Goal: Navigation & Orientation: Find specific page/section

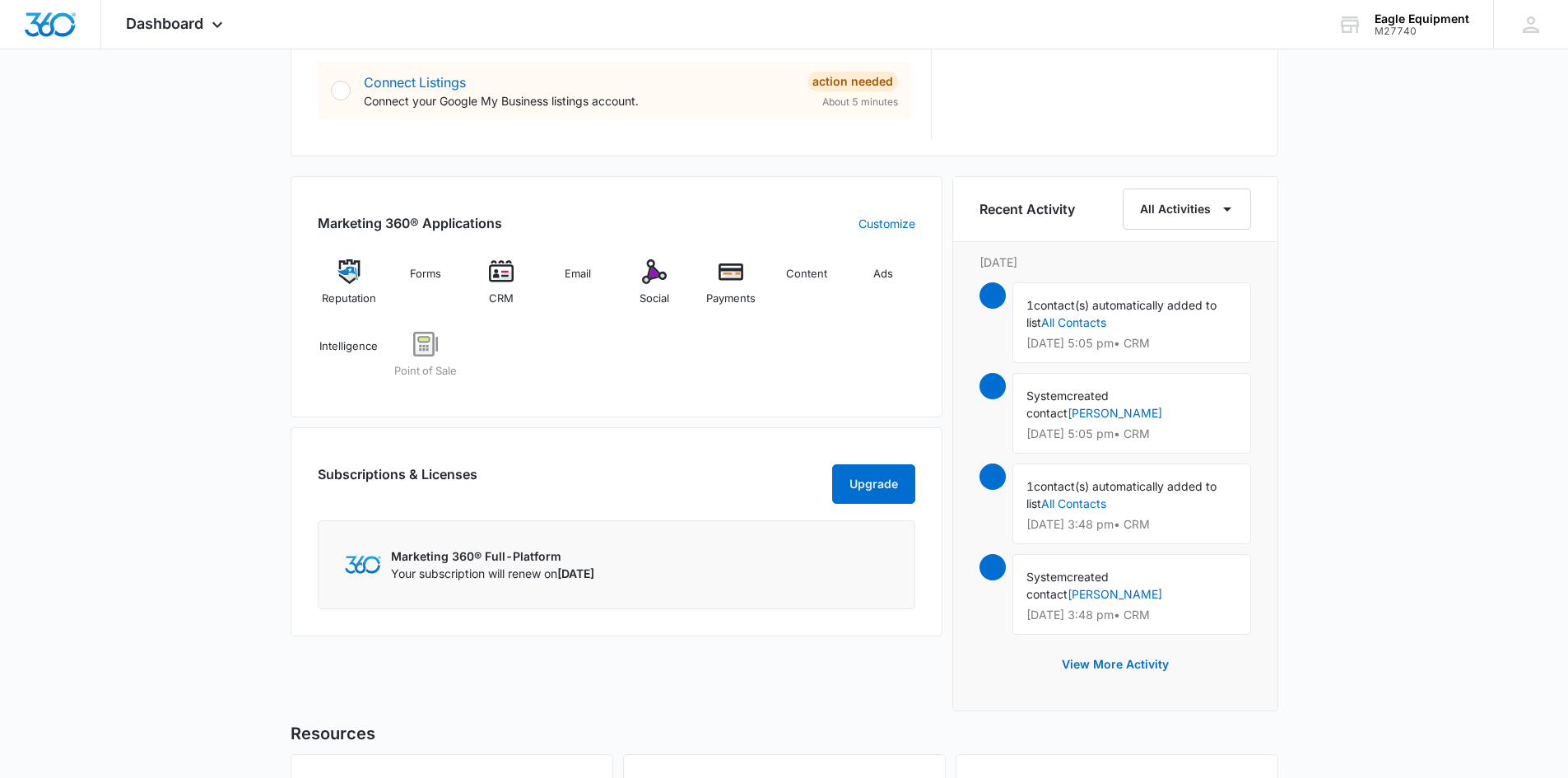
scroll to position [906, 0]
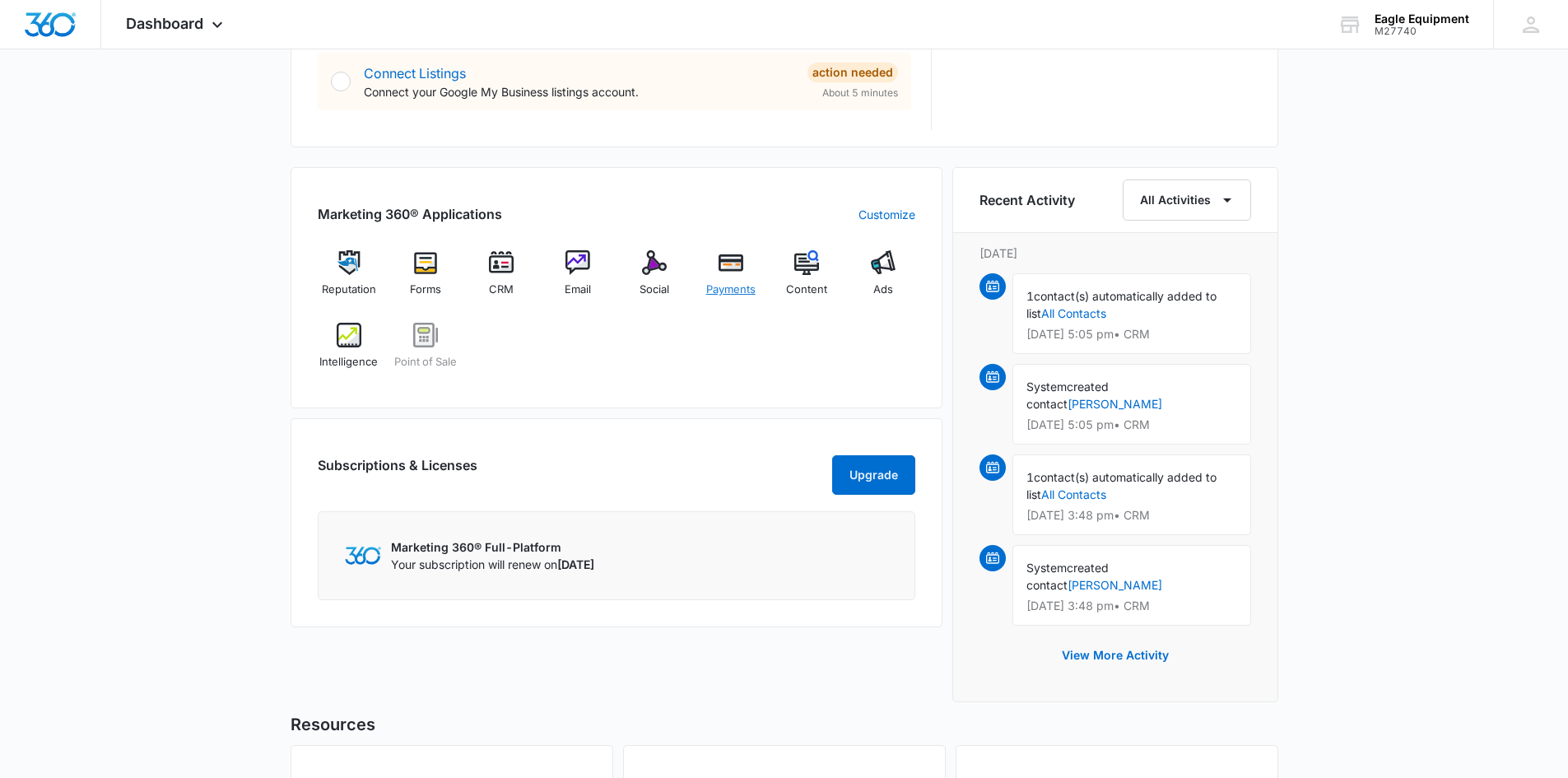
click at [729, 267] on img at bounding box center [731, 263] width 25 height 25
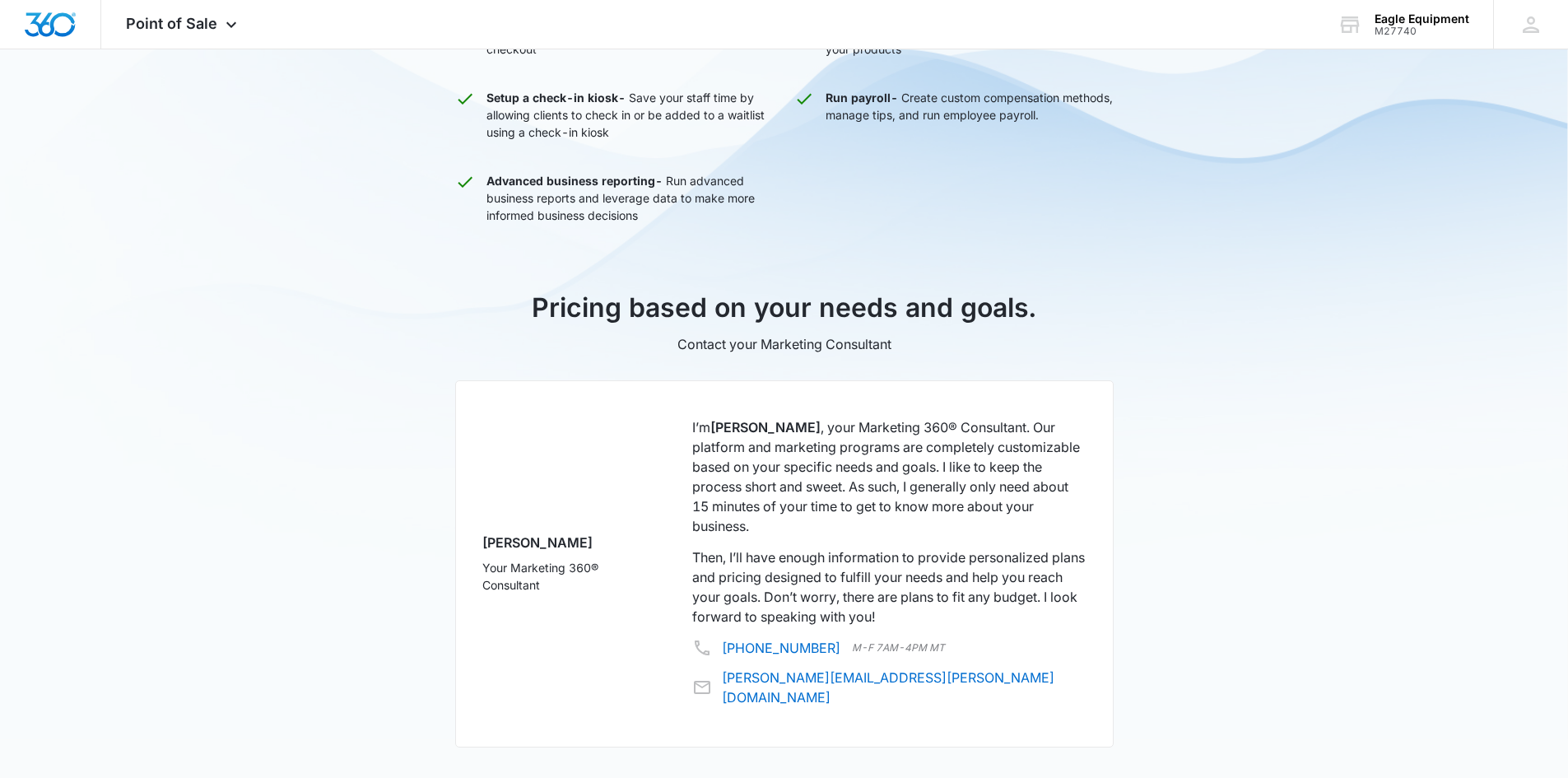
scroll to position [723, 0]
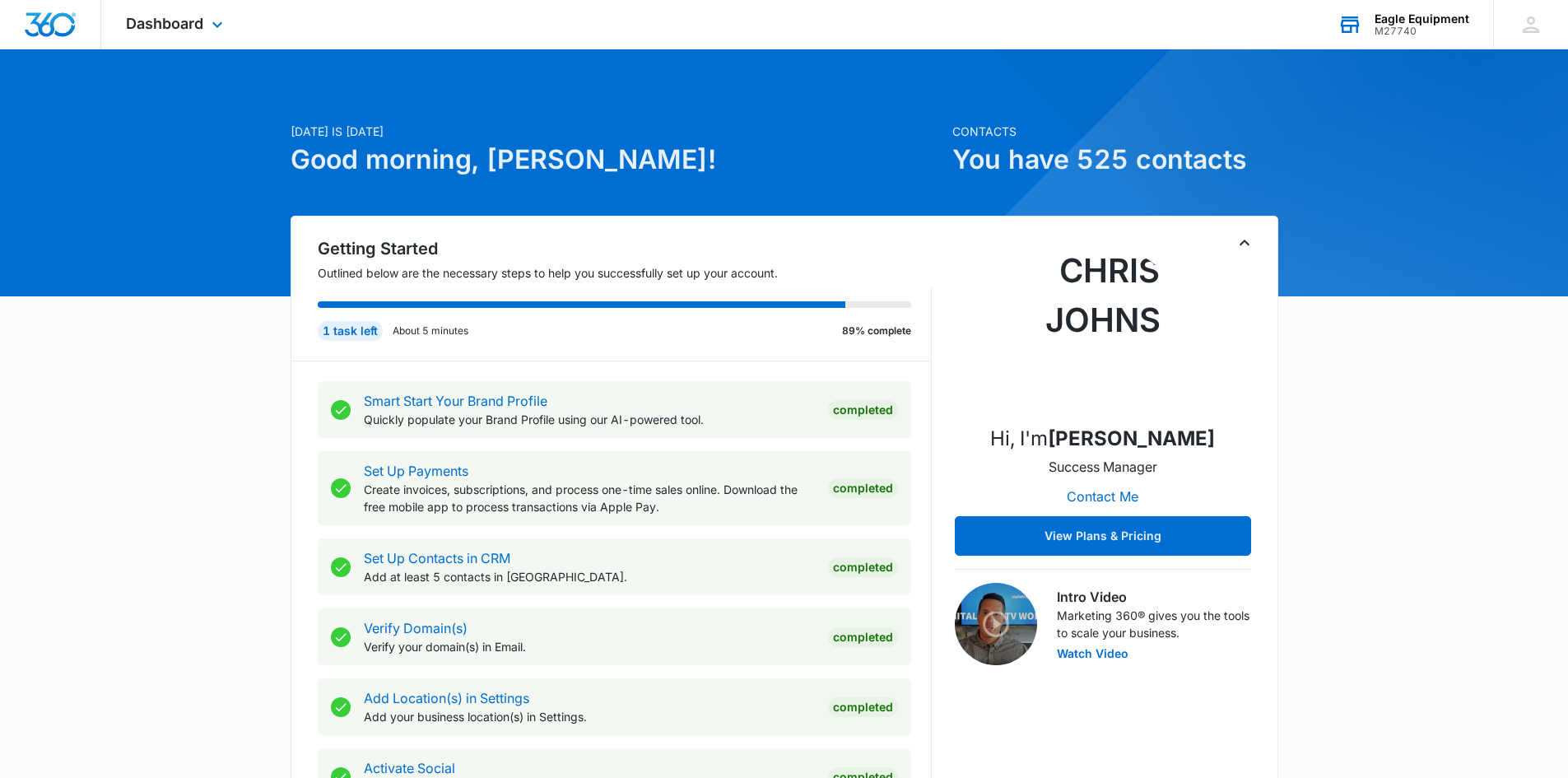
click at [1399, 21] on div "Eagle Equipment" at bounding box center [1422, 19] width 95 height 13
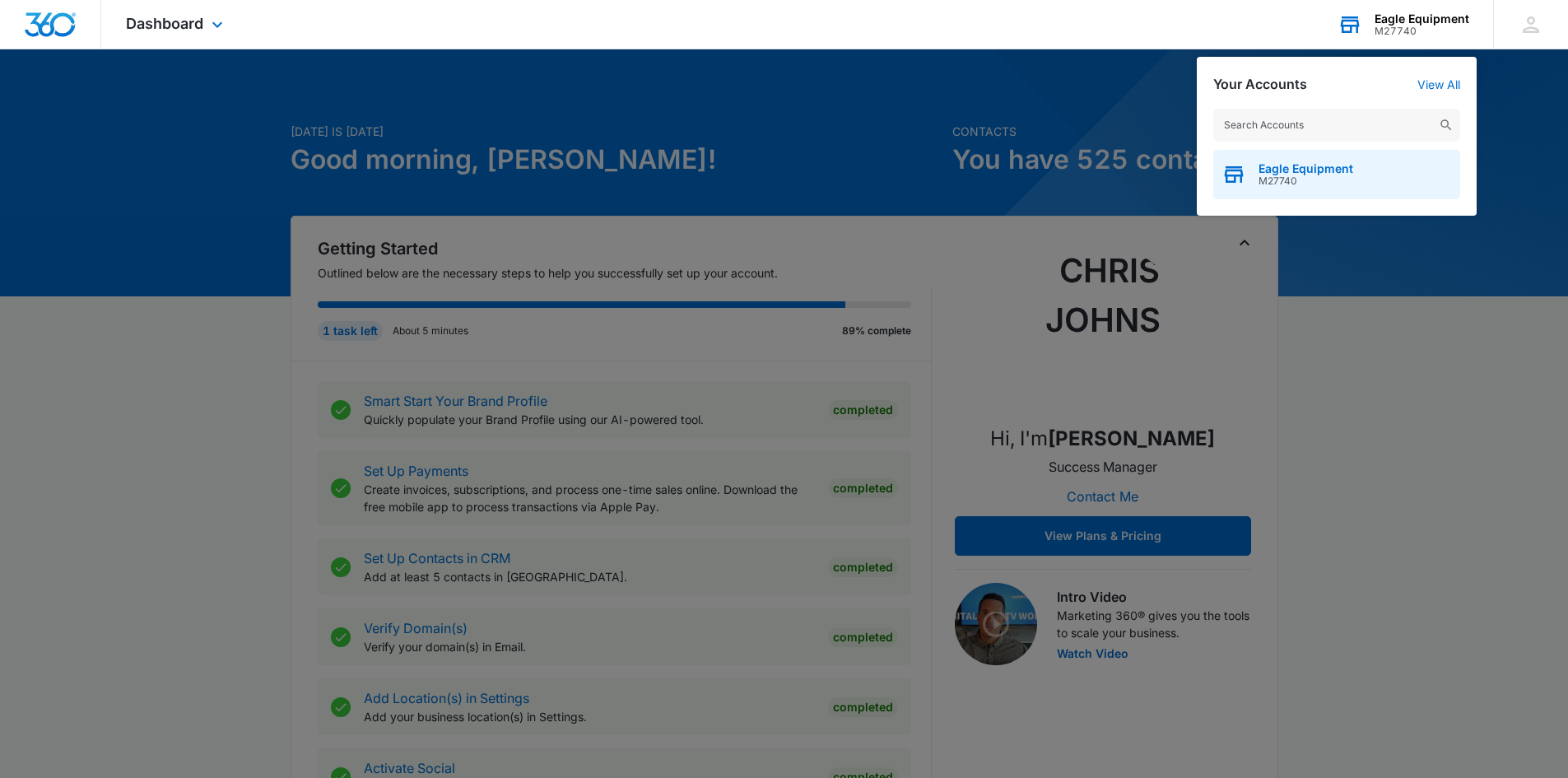
click at [1316, 173] on span "Eagle Equipment" at bounding box center [1306, 169] width 95 height 13
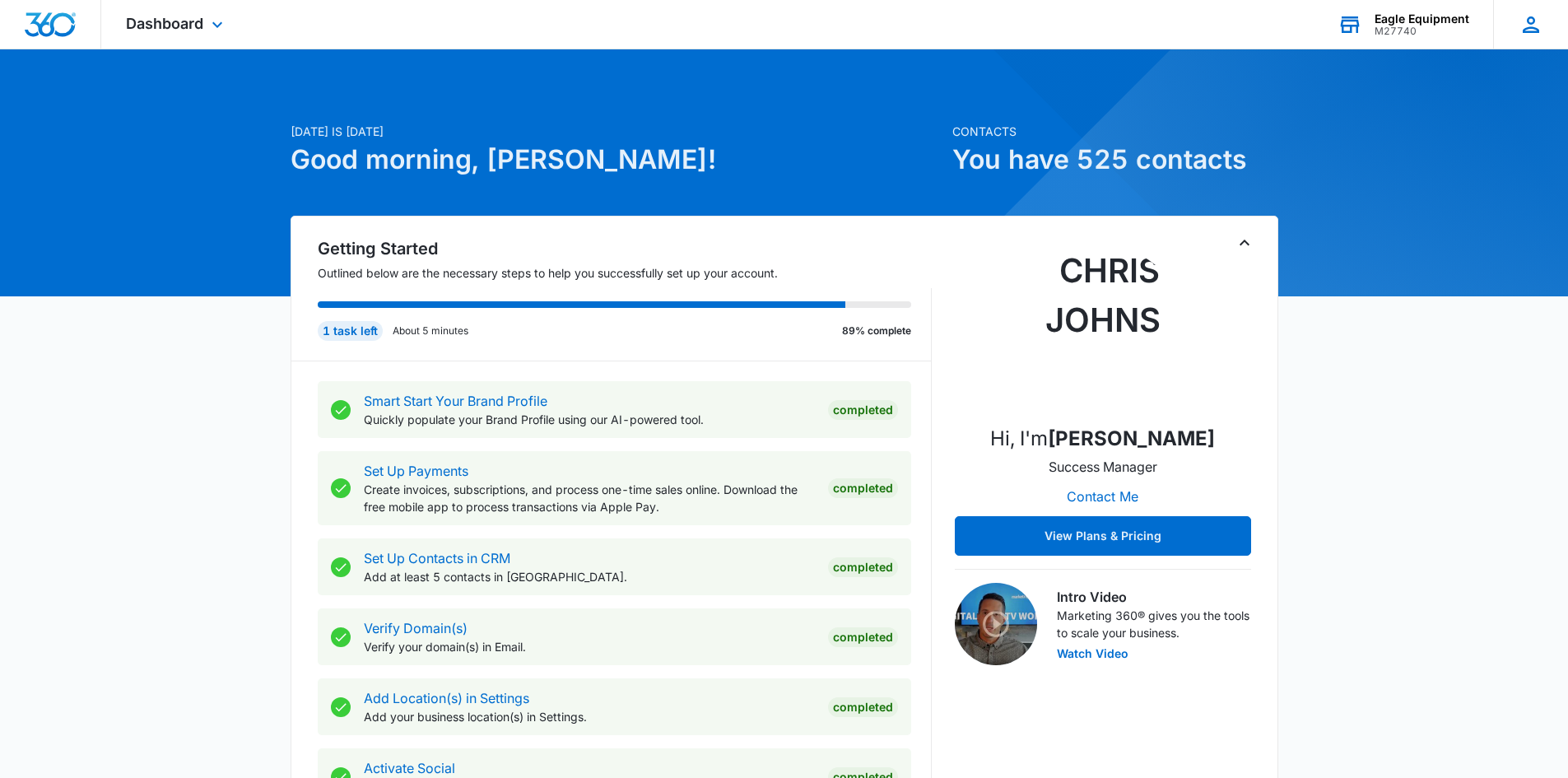
click at [1518, 32] on div "MP Max Paulet M.Paulet@corghiusa.us My Profile Notifications Support Logout Ter…" at bounding box center [1530, 24] width 75 height 48
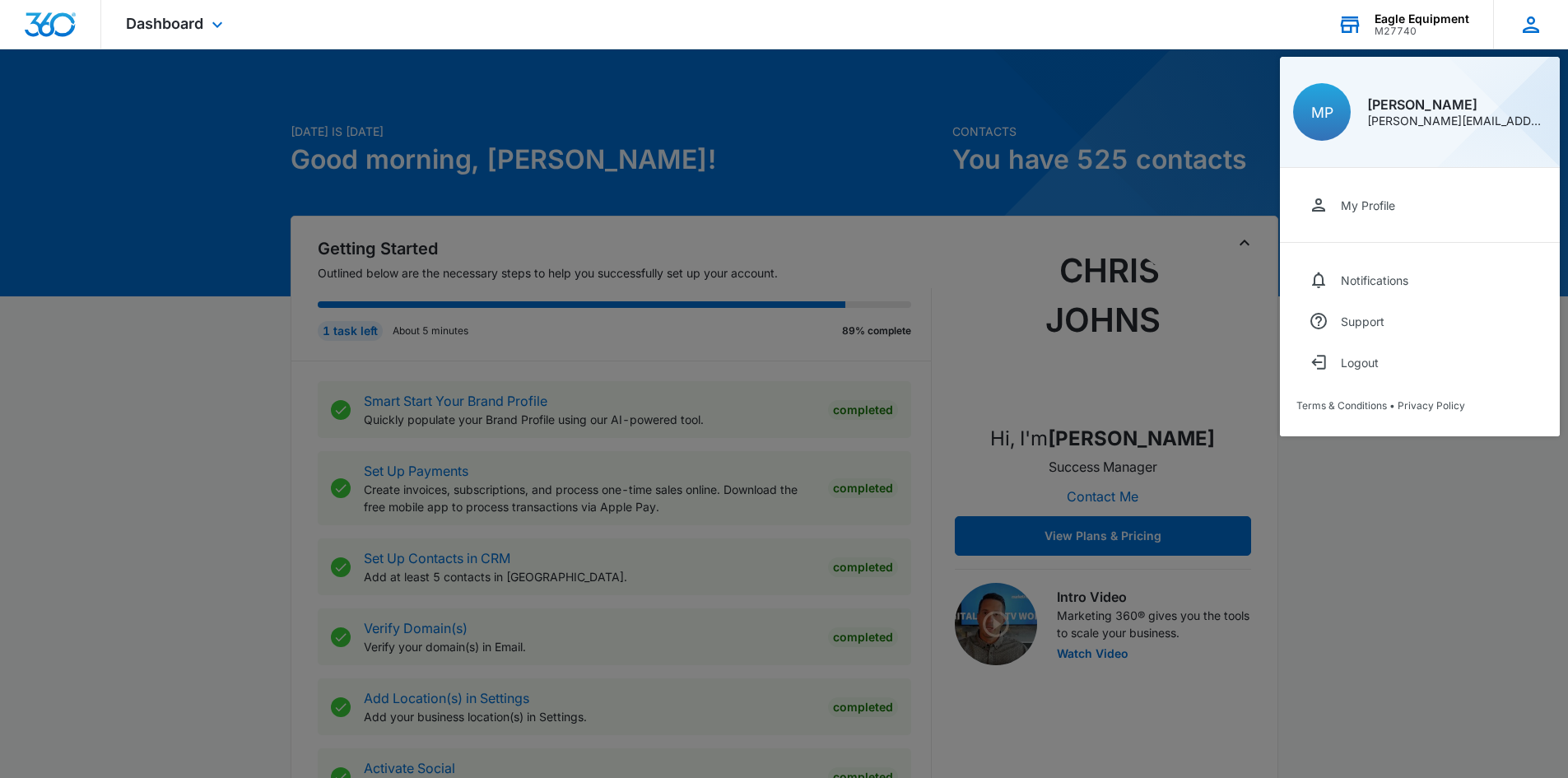
click at [1518, 32] on div "MP Max Paulet M.Paulet@corghiusa.us My Profile Notifications Support Logout Ter…" at bounding box center [1530, 24] width 75 height 48
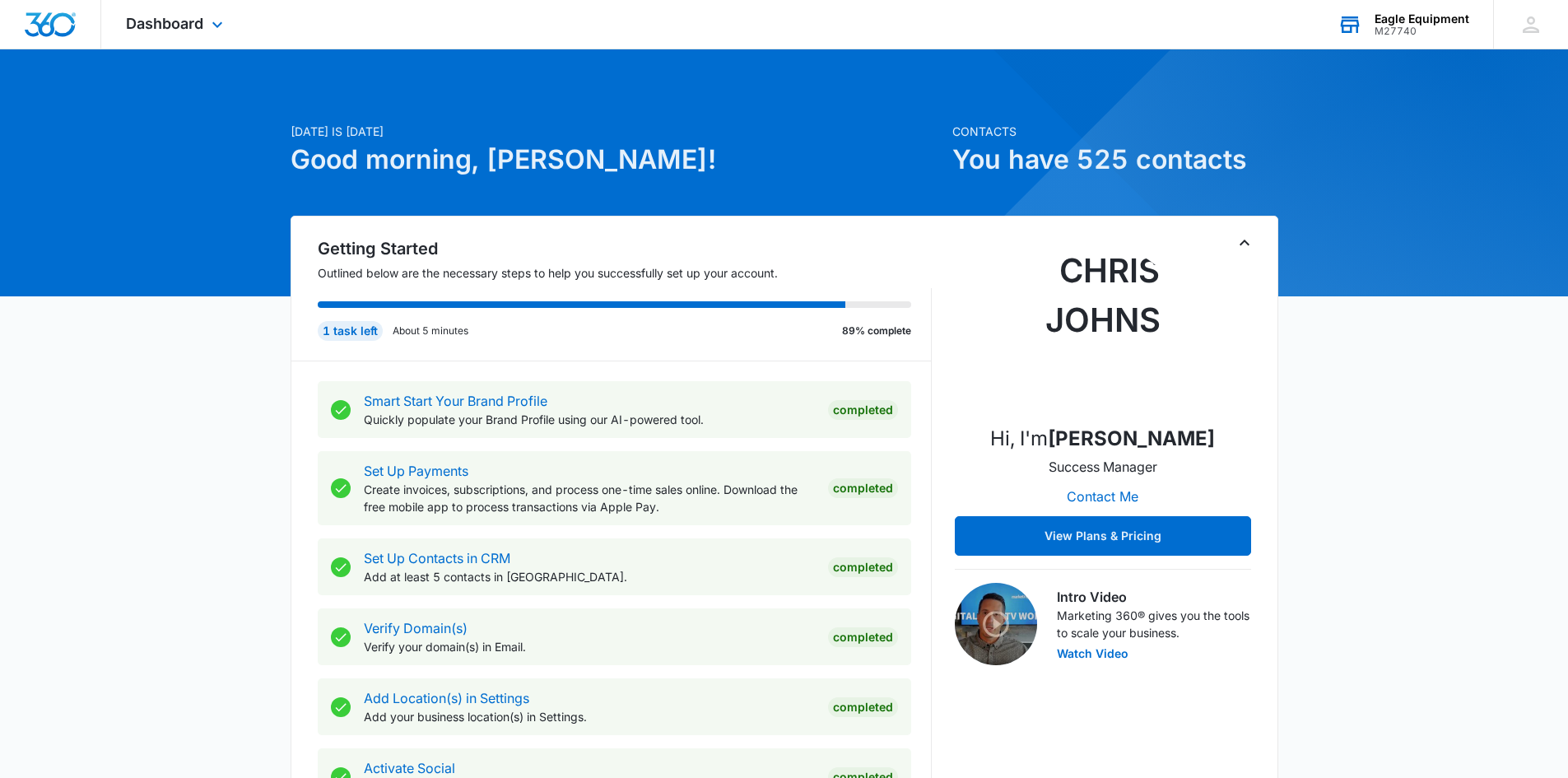
click at [163, 33] on div "Dashboard Apps Reputation Forms CRM Email Social Payments POS Content Ads Intel…" at bounding box center [176, 24] width 151 height 48
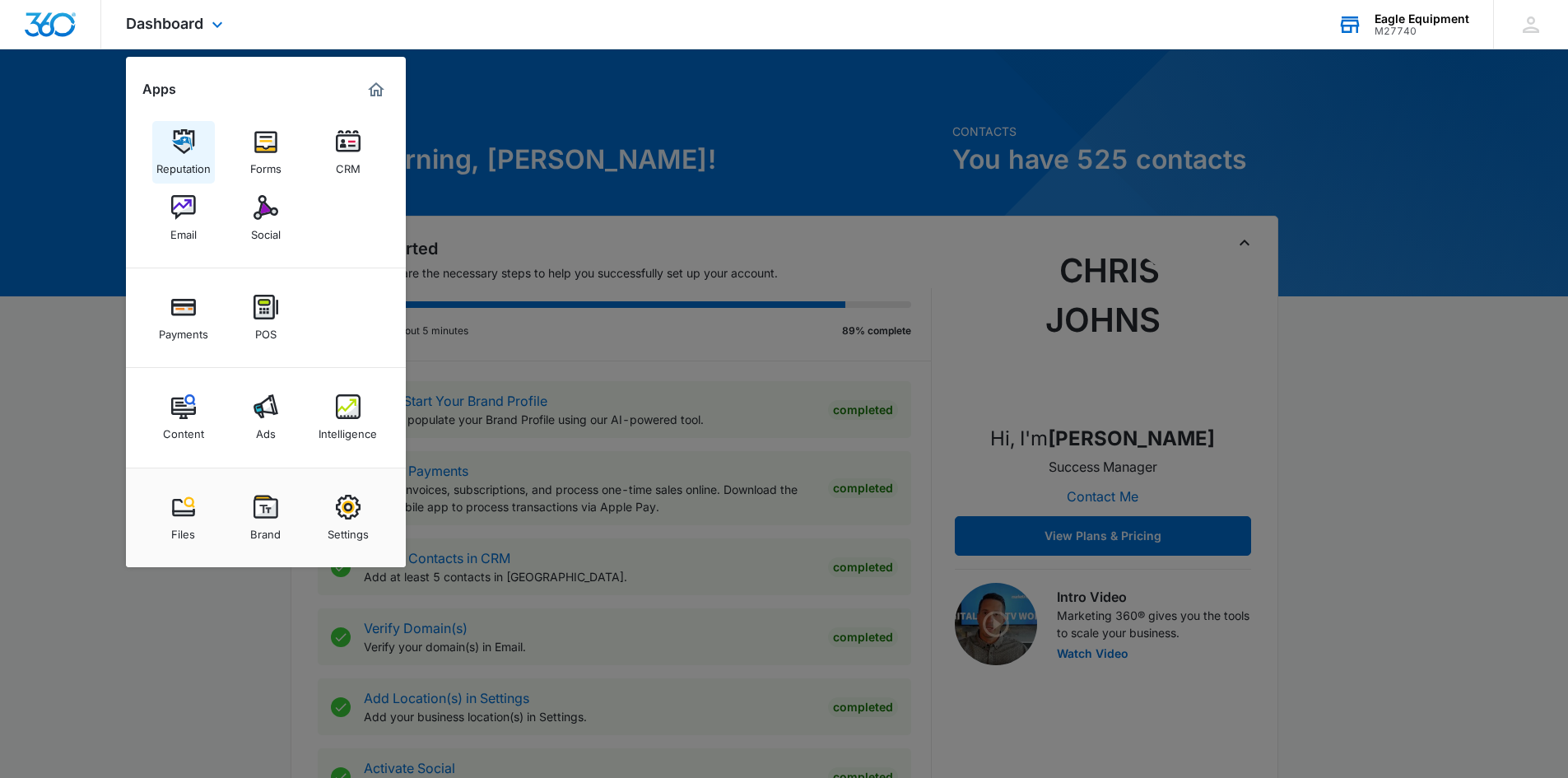
click at [173, 136] on img at bounding box center [183, 142] width 25 height 25
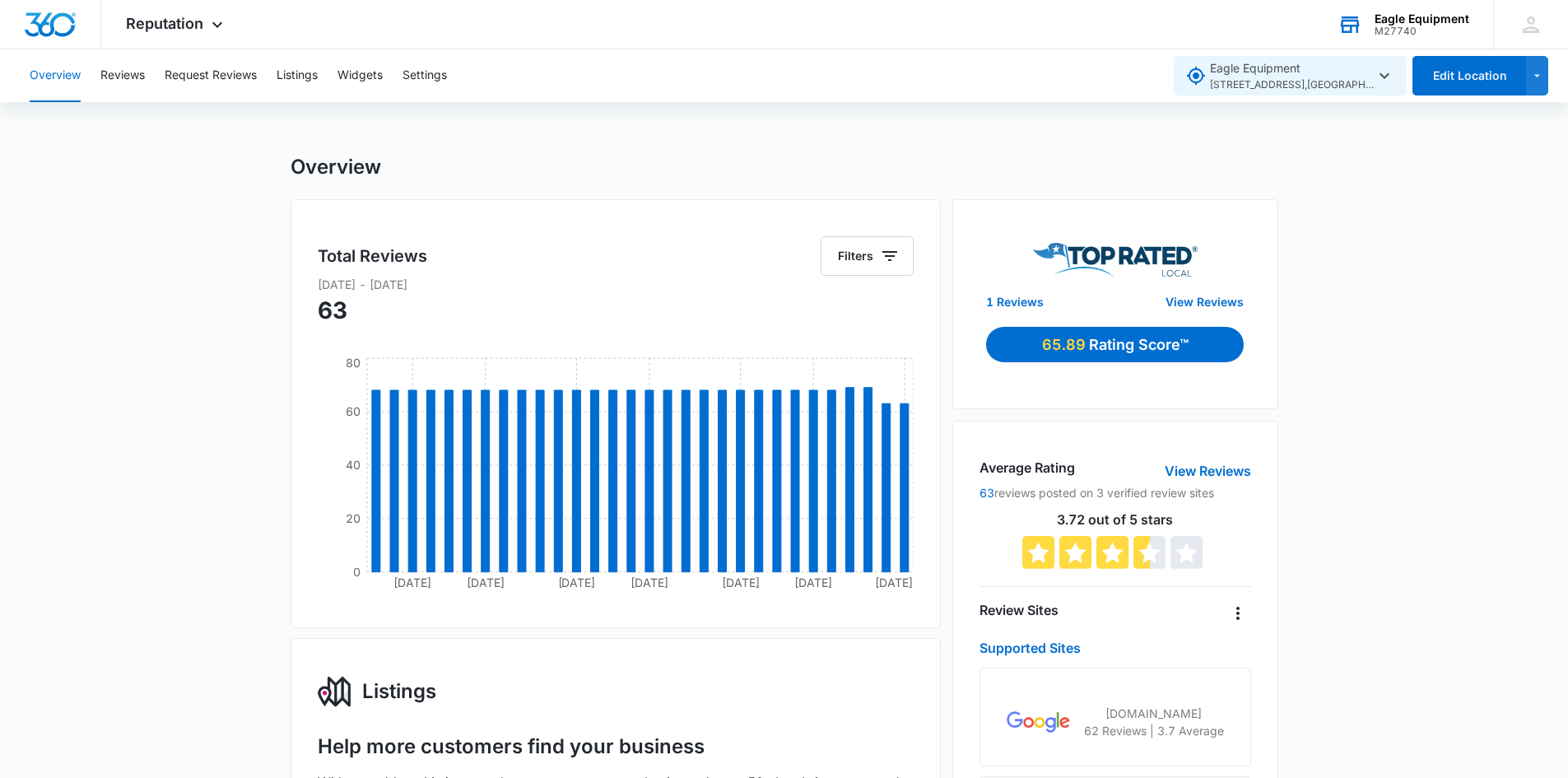
click at [1389, 80] on icon "button" at bounding box center [1385, 76] width 20 height 20
click at [1538, 77] on icon "button" at bounding box center [1537, 76] width 14 height 20
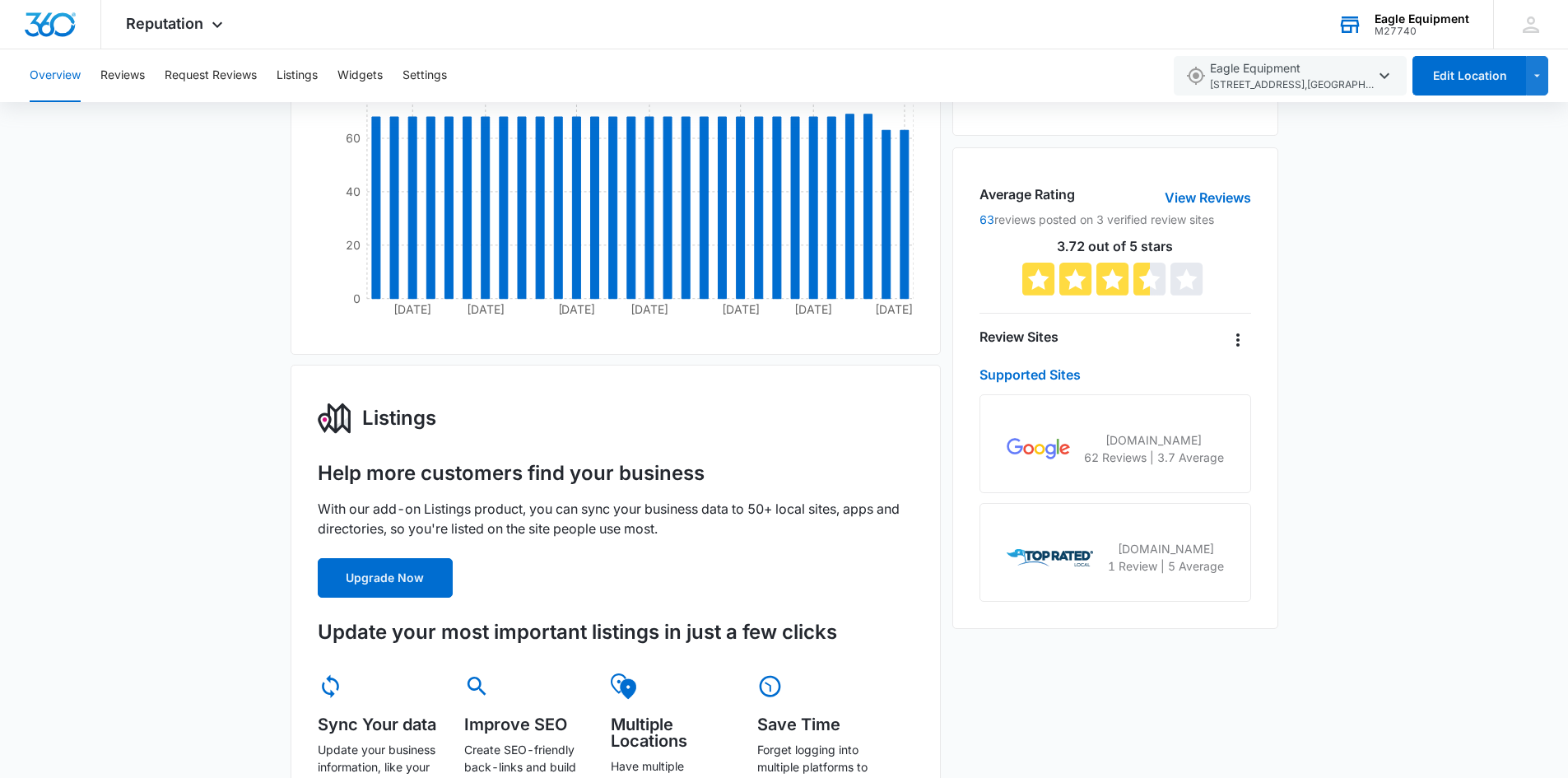
scroll to position [494, 0]
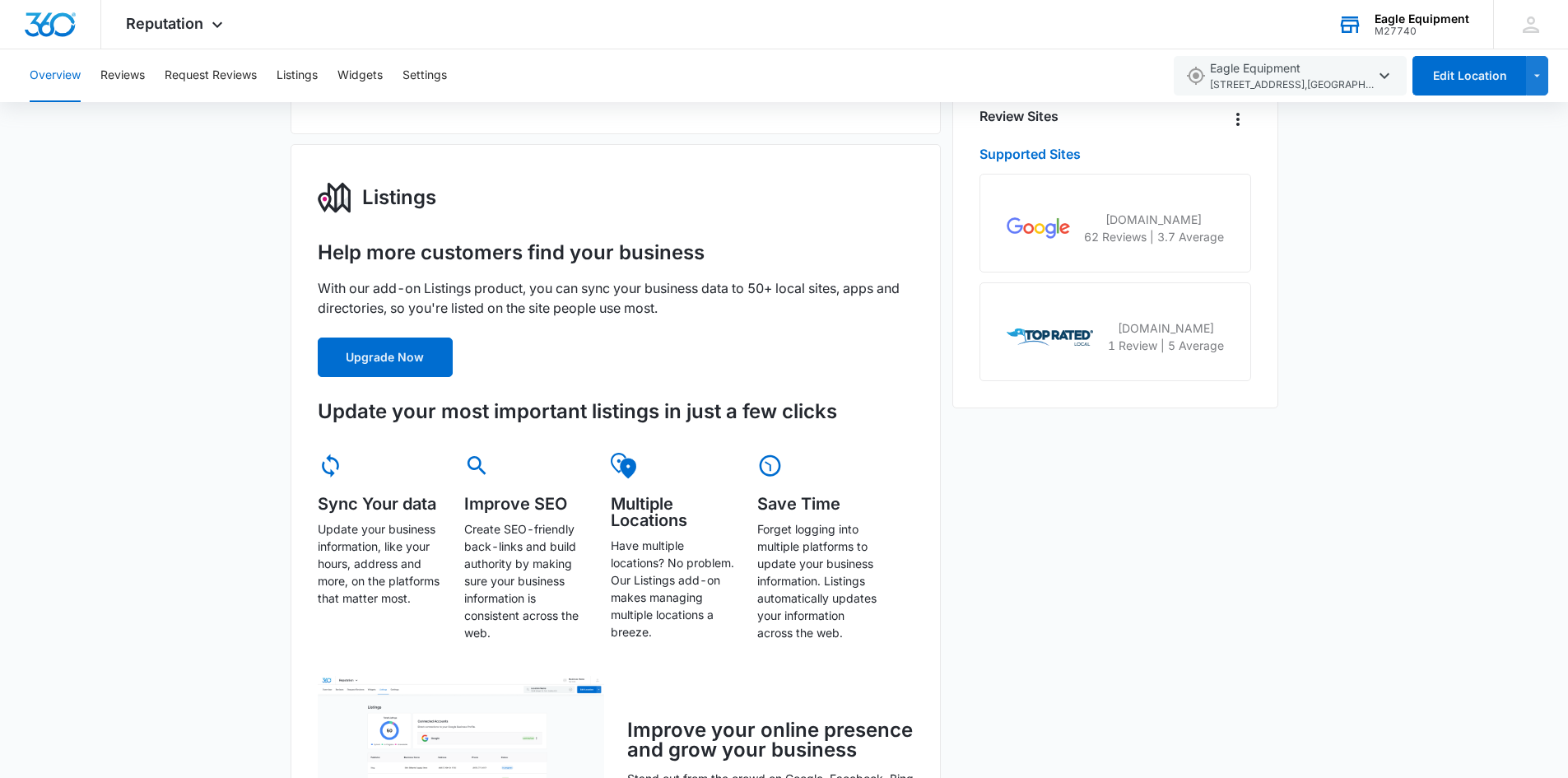
click at [1048, 225] on img at bounding box center [1039, 228] width 63 height 22
click at [1183, 201] on div "google.com 62 Reviews | 3.7 Average" at bounding box center [1115, 223] width 271 height 98
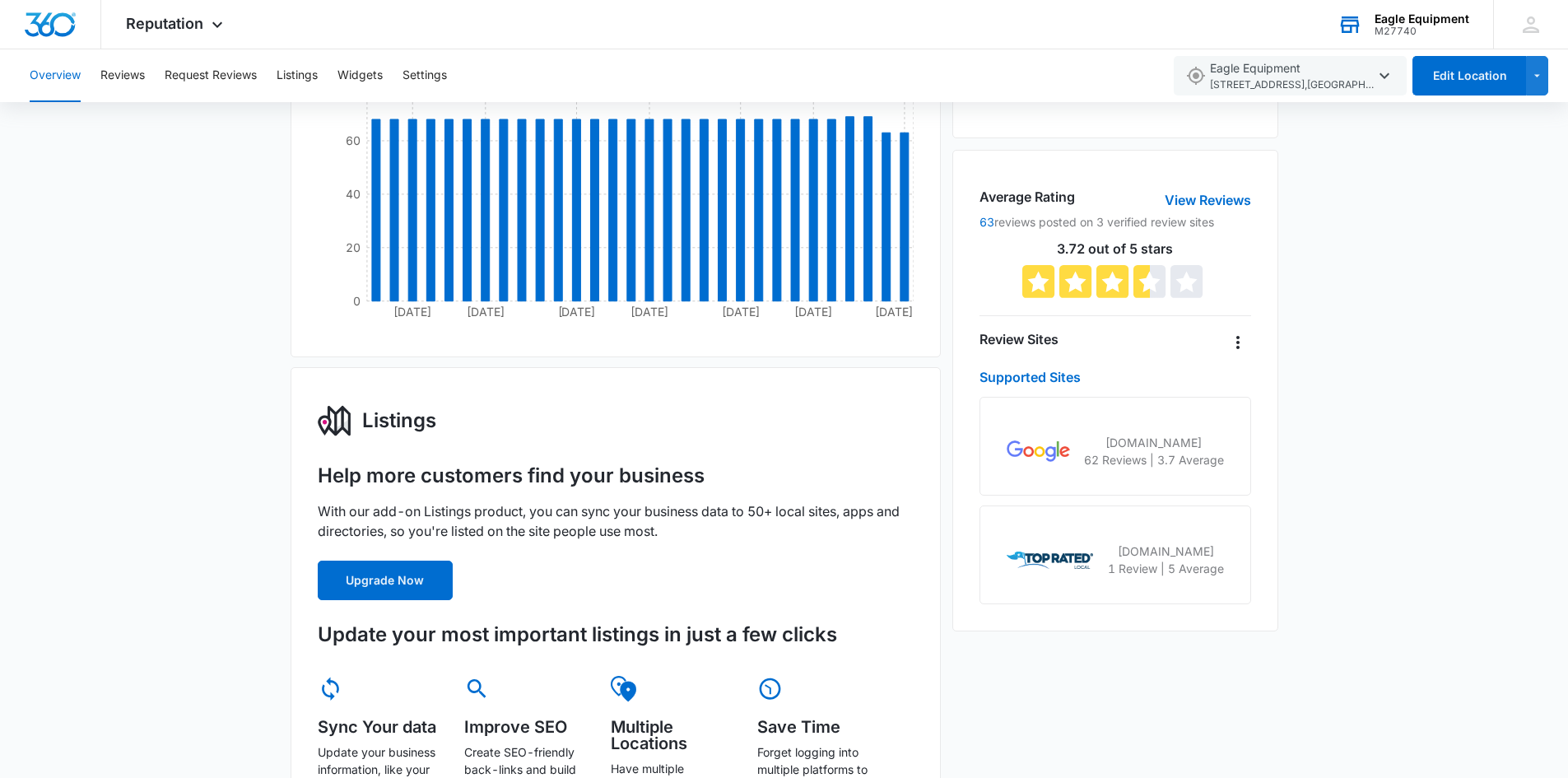
scroll to position [83, 0]
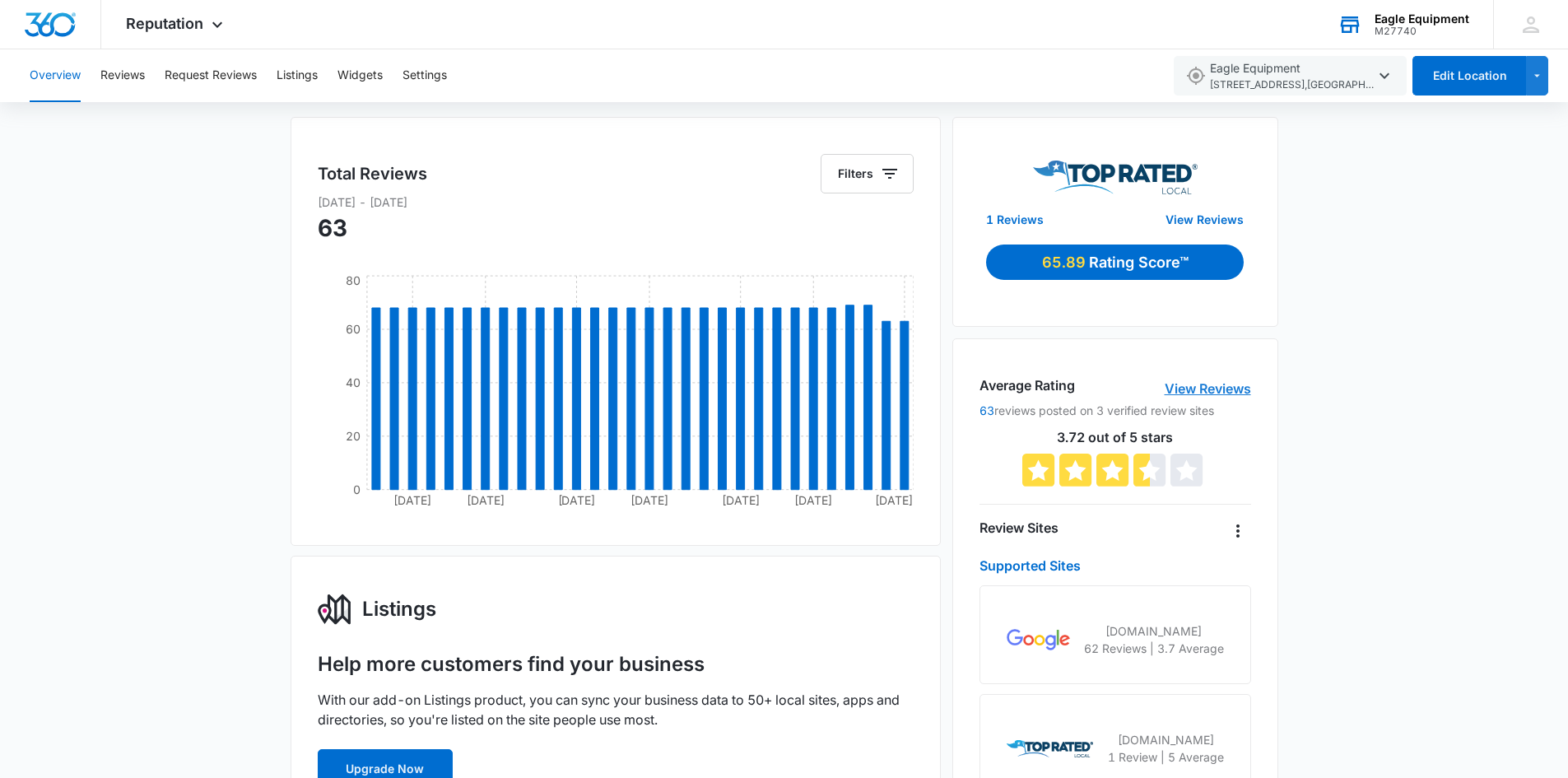
click at [1231, 392] on link "View Reviews" at bounding box center [1208, 389] width 87 height 20
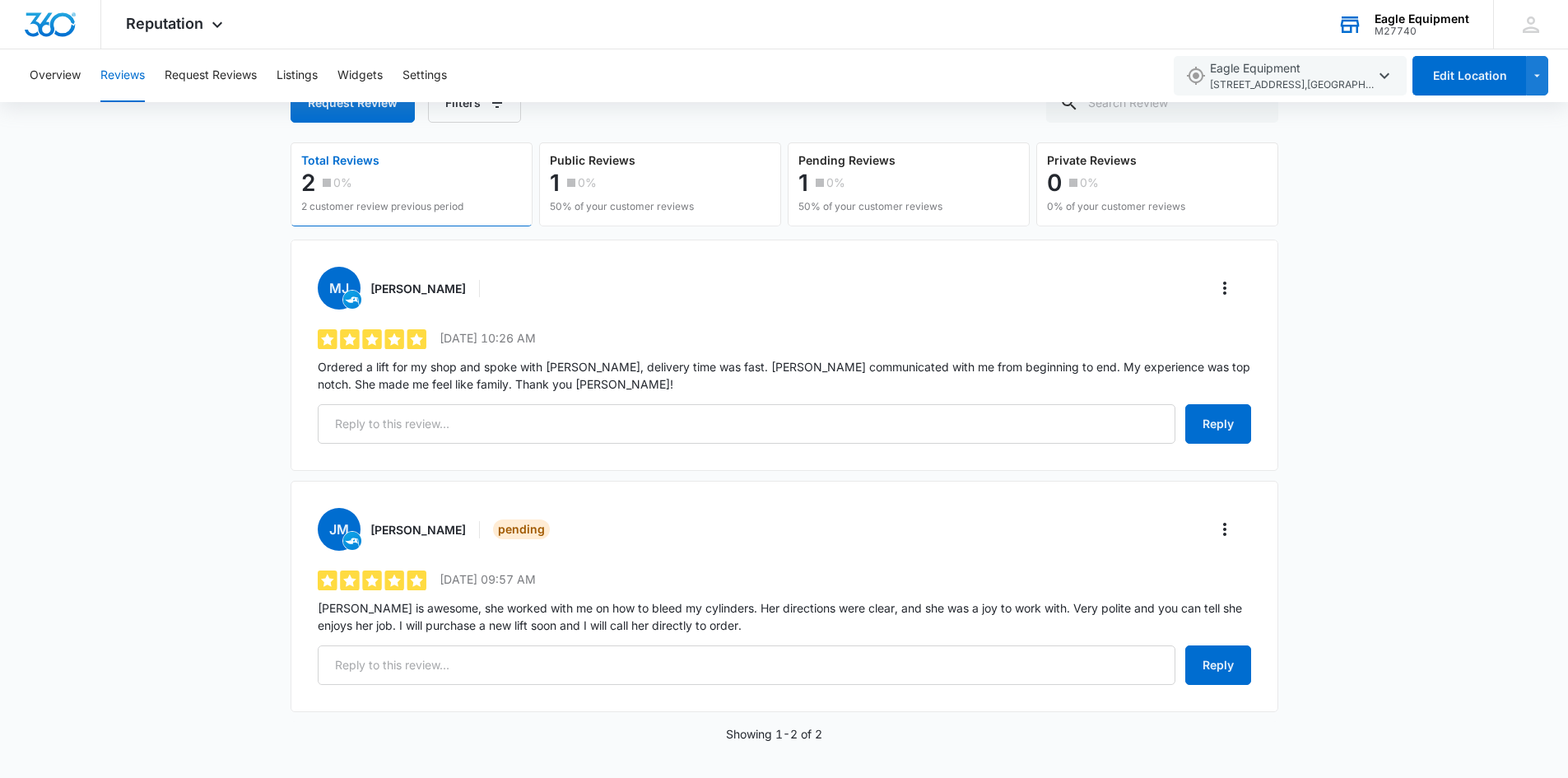
scroll to position [120, 0]
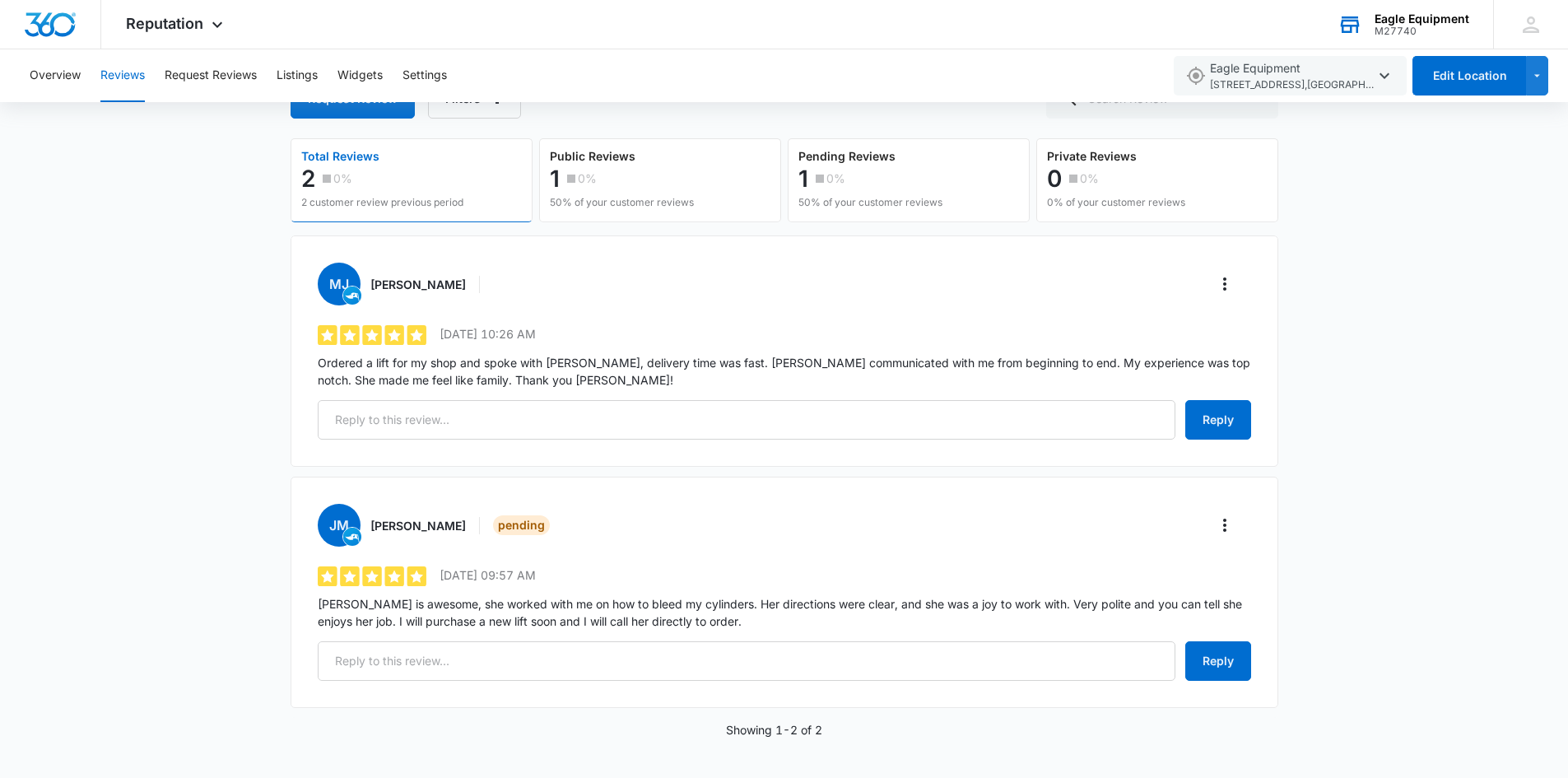
click at [205, 401] on div "Reviews Request Review Filters Total Reviews 2 0% 2 customer review previous pe…" at bounding box center [784, 406] width 1568 height 744
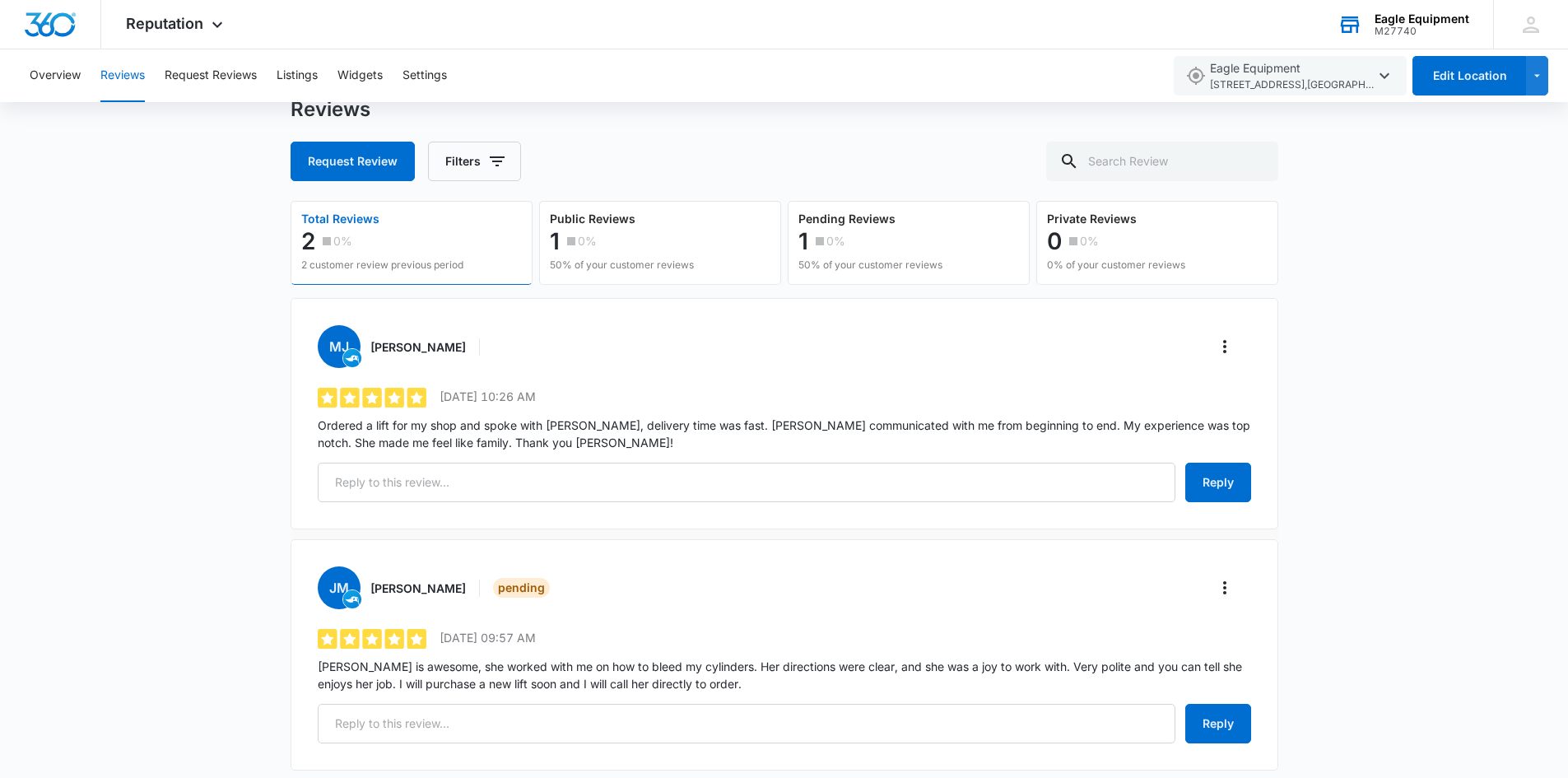
scroll to position [0, 0]
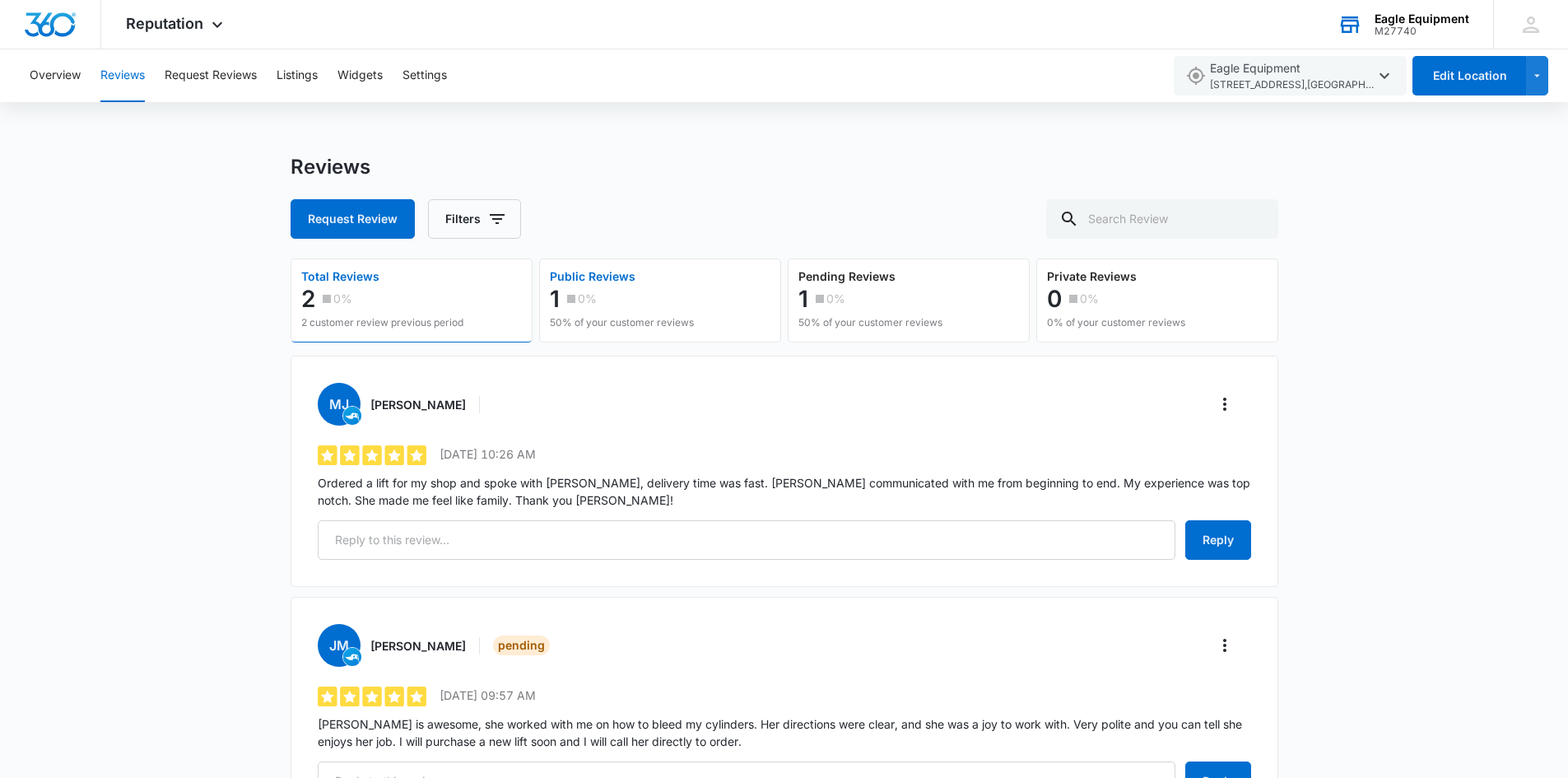
click at [681, 287] on div "1 0%" at bounding box center [622, 299] width 144 height 33
click at [969, 283] on button "Pending Reviews 1 0% 50% of your customer reviews" at bounding box center [909, 300] width 242 height 84
click at [74, 69] on button "Overview" at bounding box center [55, 75] width 51 height 53
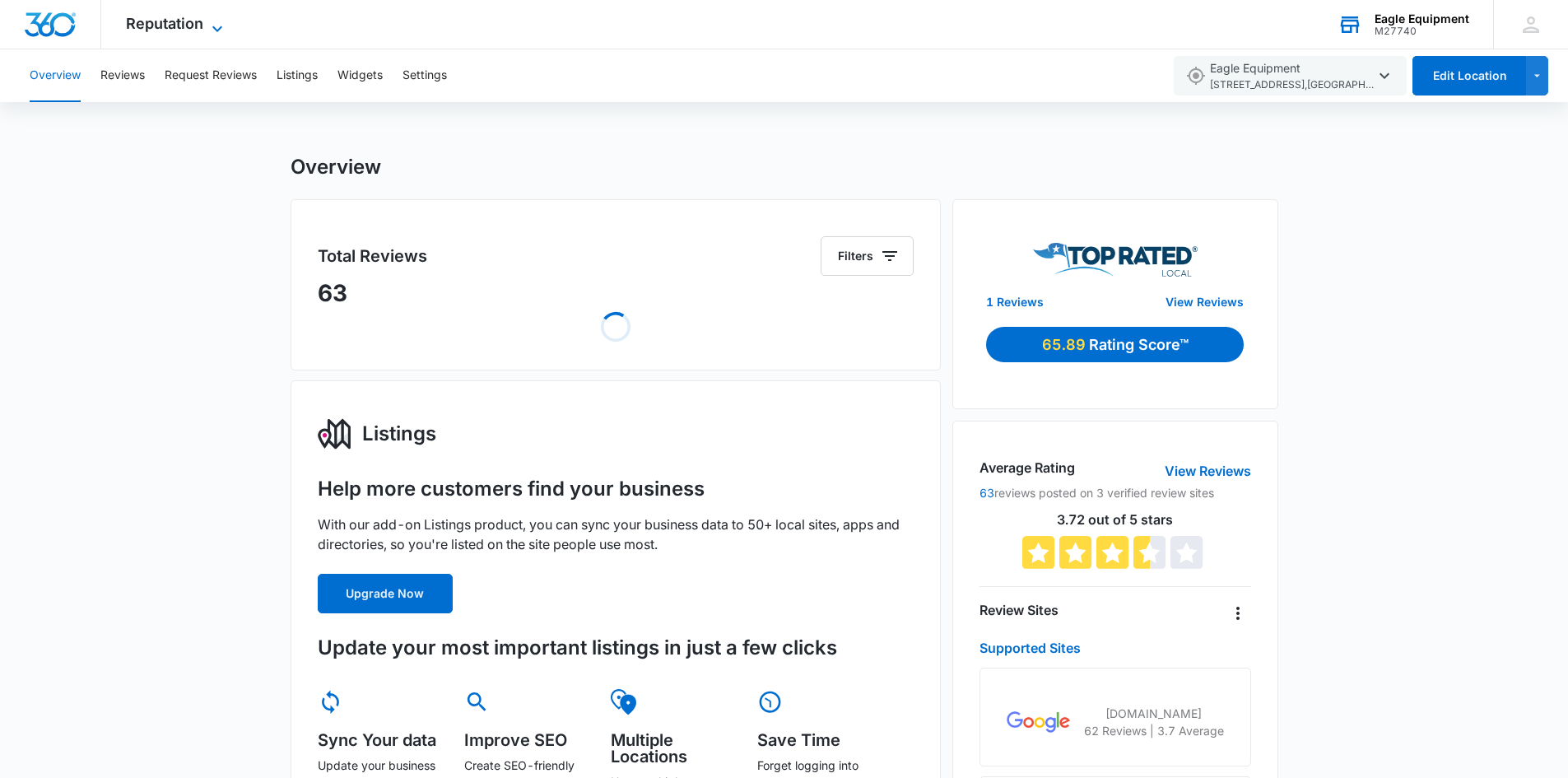
click at [172, 20] on span "Reputation" at bounding box center [164, 23] width 78 height 18
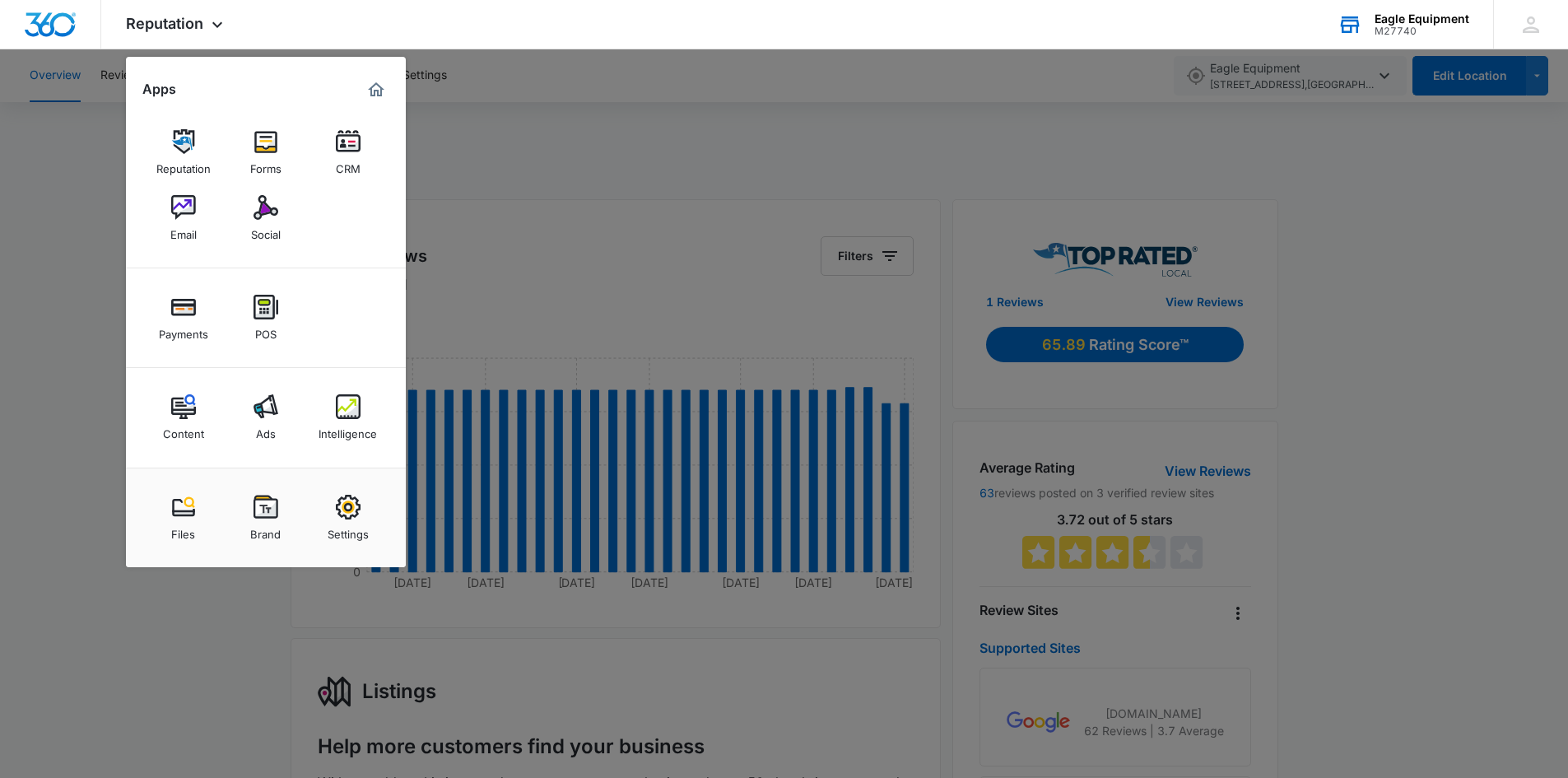
click at [594, 118] on div at bounding box center [784, 389] width 1568 height 778
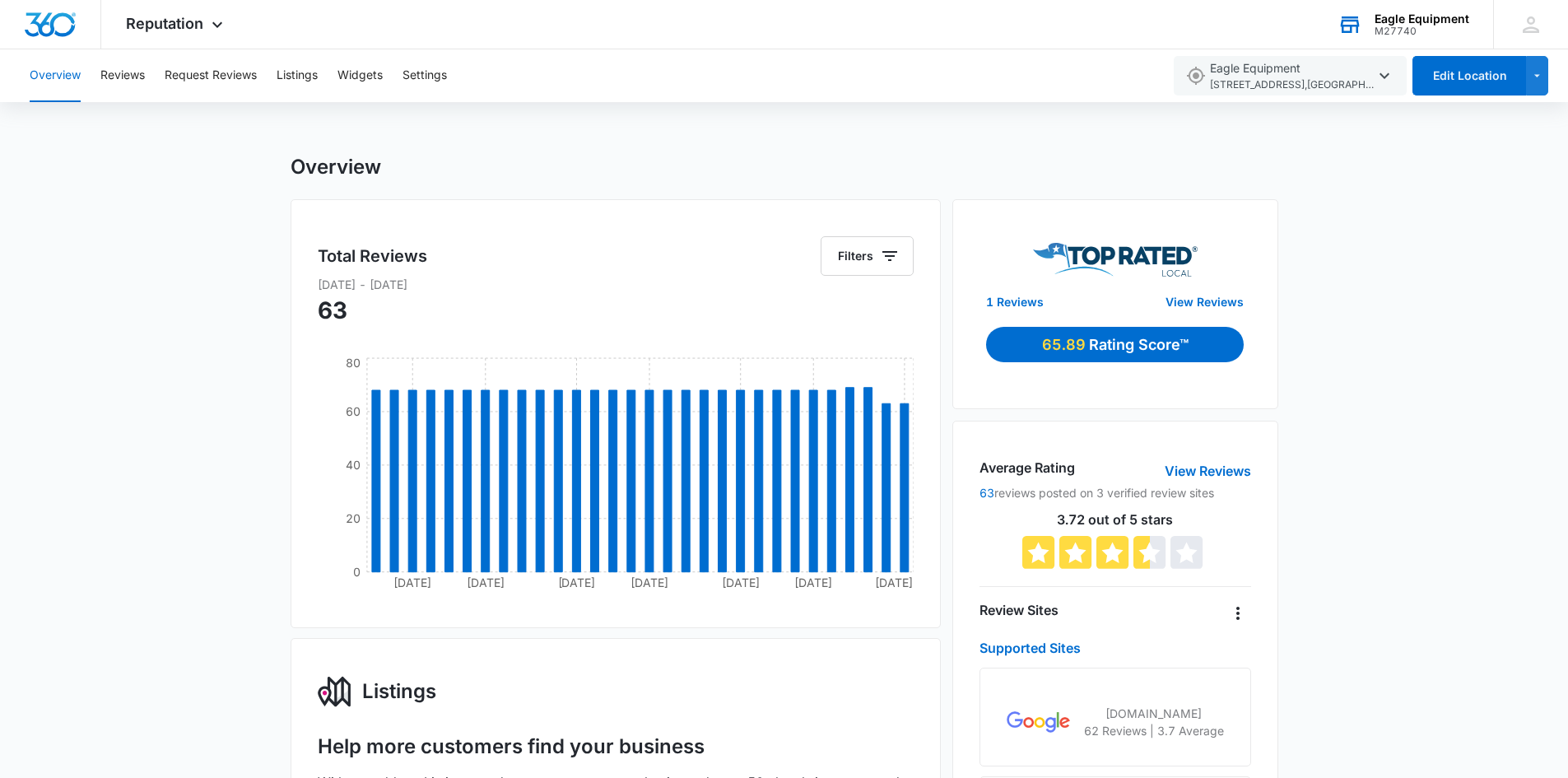
click at [67, 72] on button "Overview" at bounding box center [55, 75] width 51 height 53
click at [183, 28] on span "Reputation" at bounding box center [164, 23] width 78 height 18
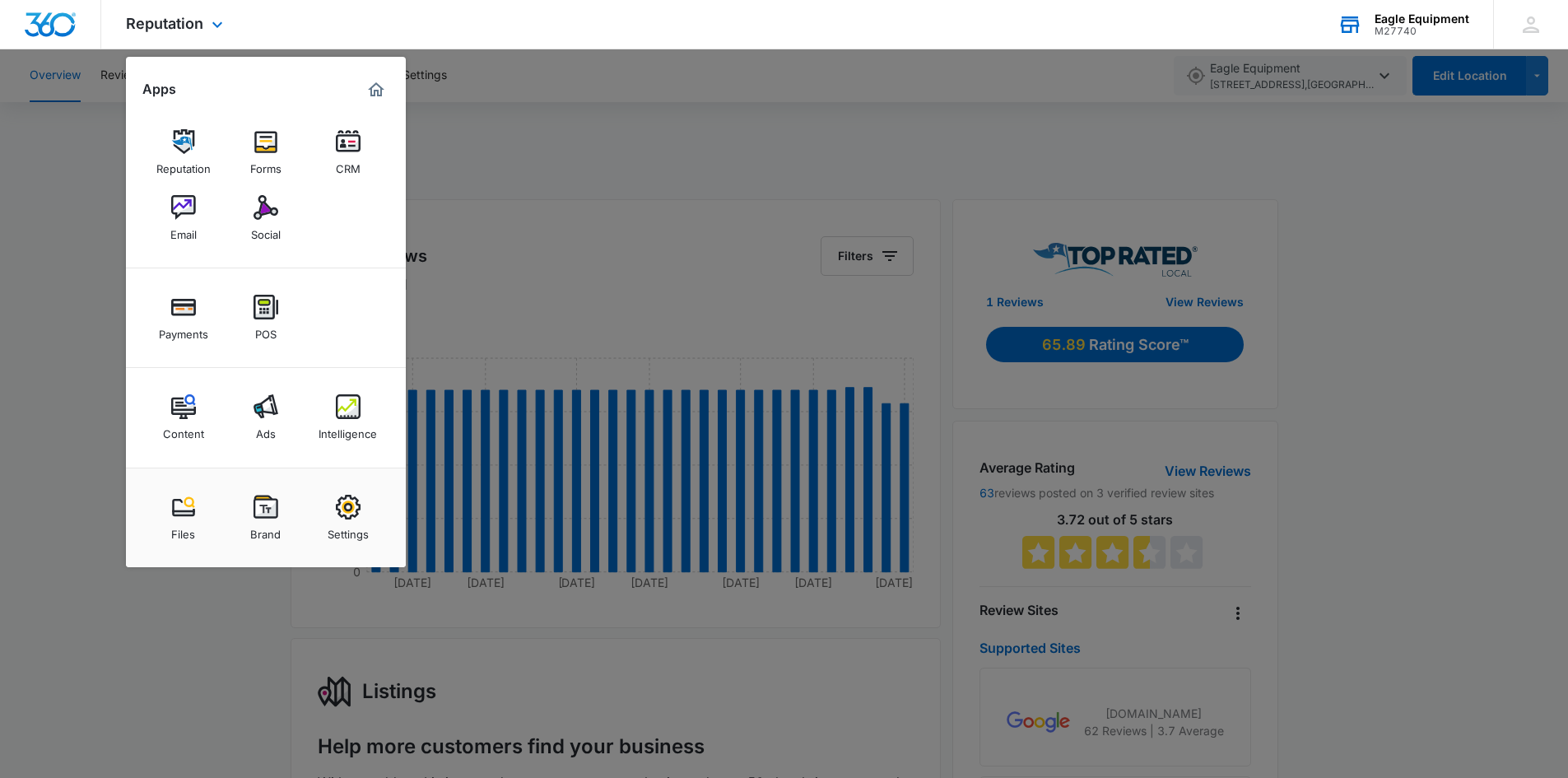
click at [163, 88] on h2 "Apps" at bounding box center [159, 89] width 33 height 16
click at [383, 86] on img "Marketing 360® Dashboard" at bounding box center [376, 90] width 20 height 20
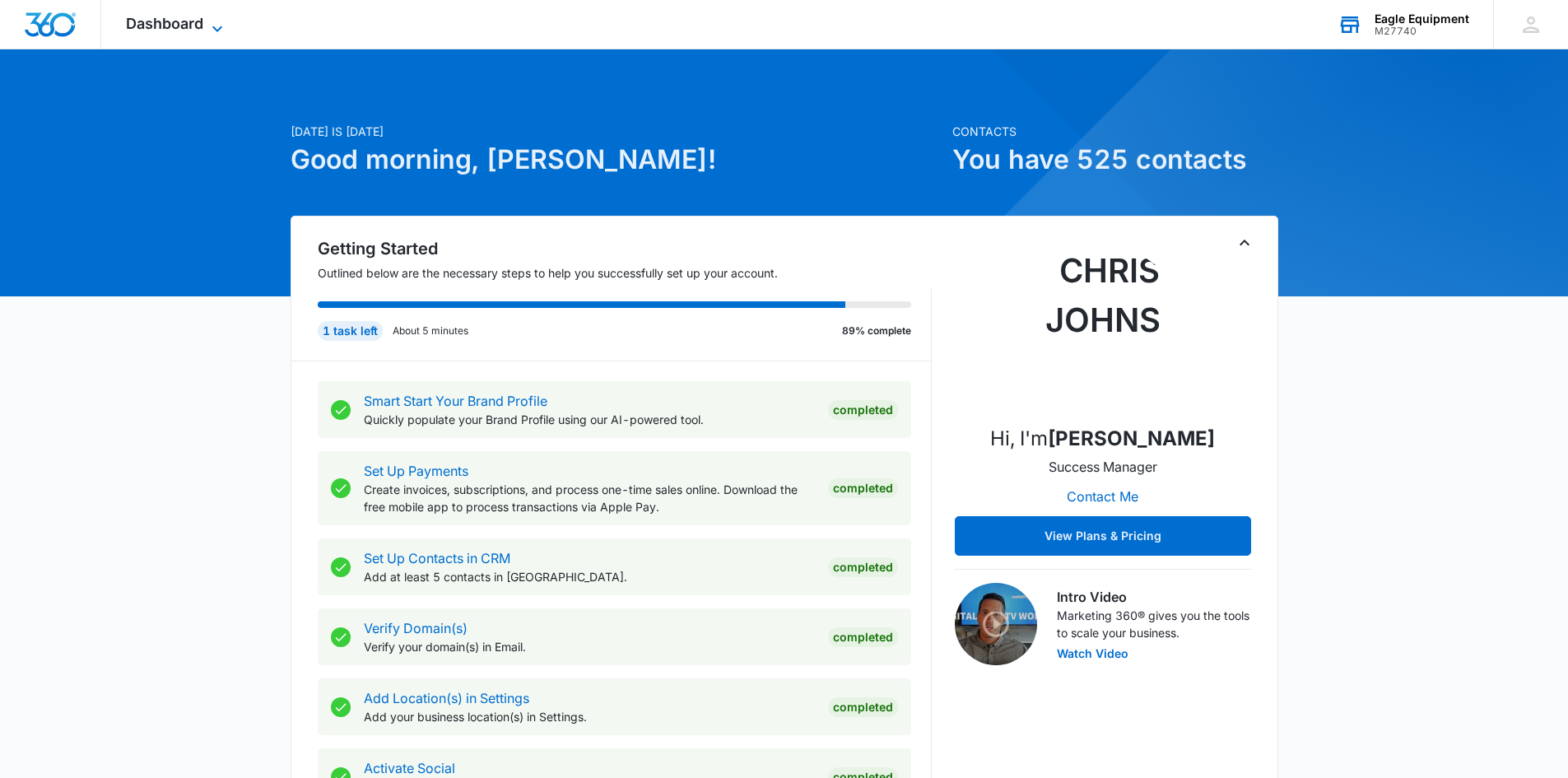
click at [173, 28] on span "Dashboard" at bounding box center [164, 23] width 78 height 18
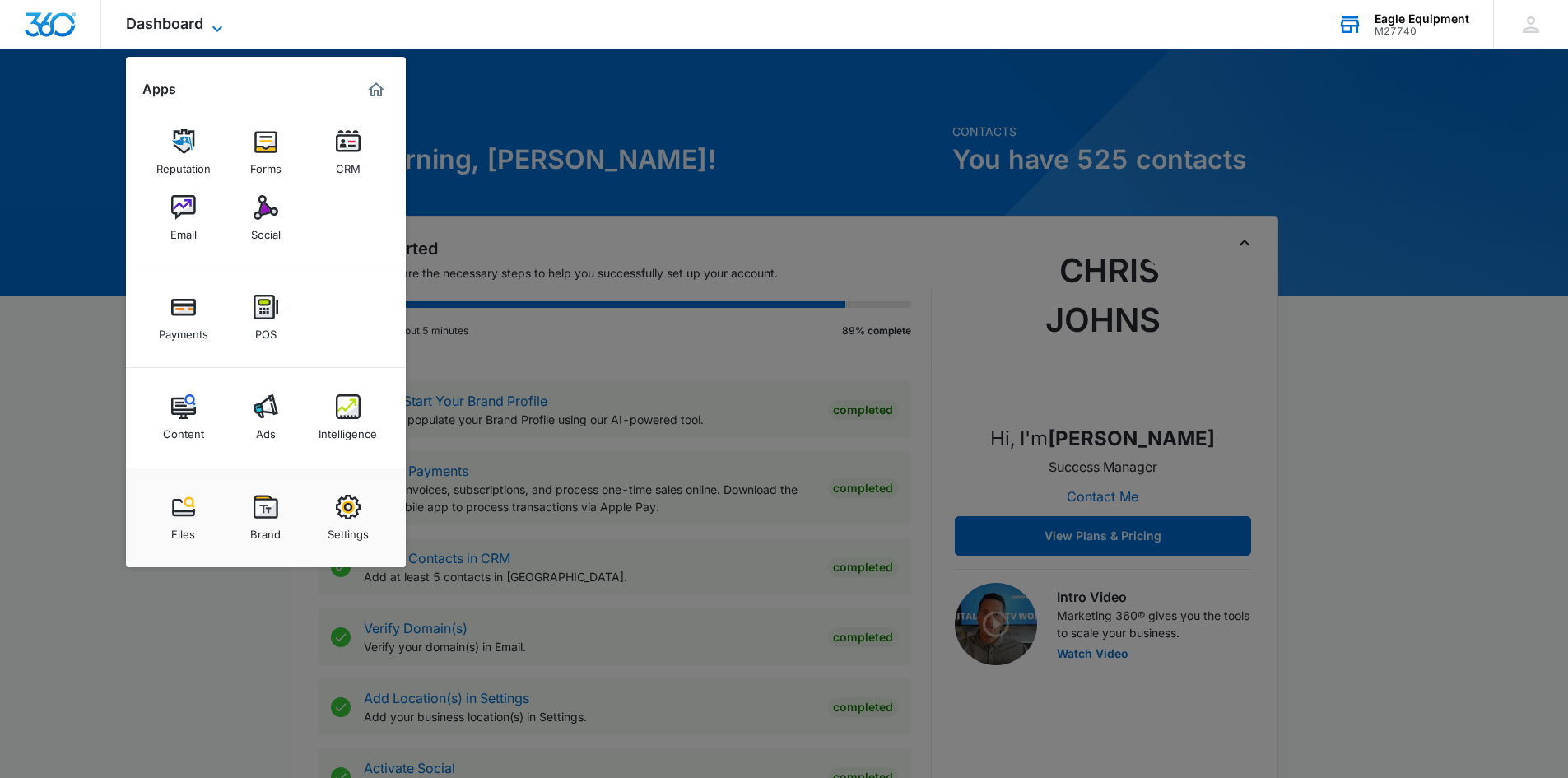
click at [173, 28] on span "Dashboard" at bounding box center [164, 23] width 78 height 18
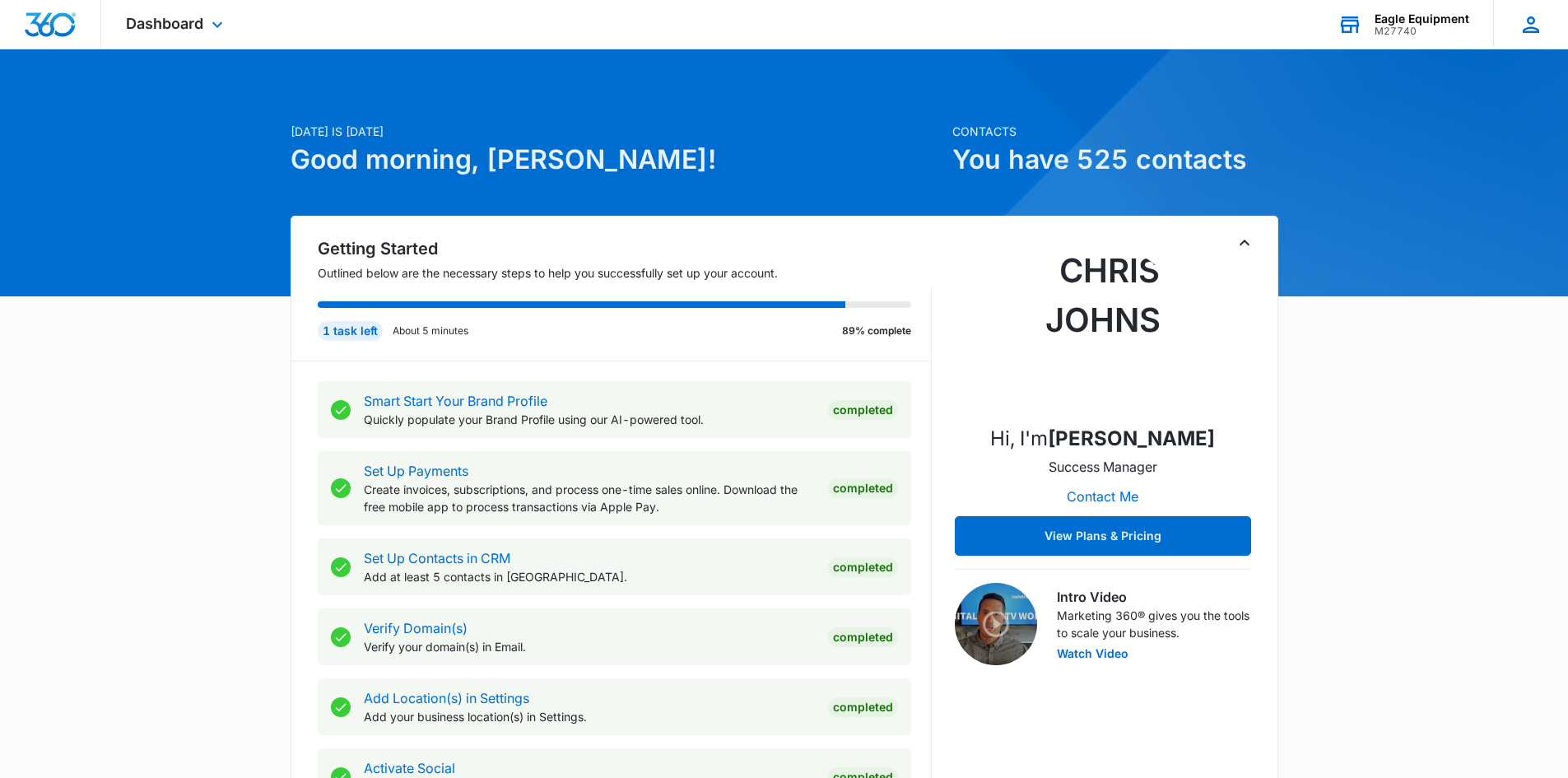
click at [1518, 33] on div "MP Max Paulet M.Paulet@corghiusa.us My Profile Notifications Support Logout Ter…" at bounding box center [1530, 24] width 75 height 48
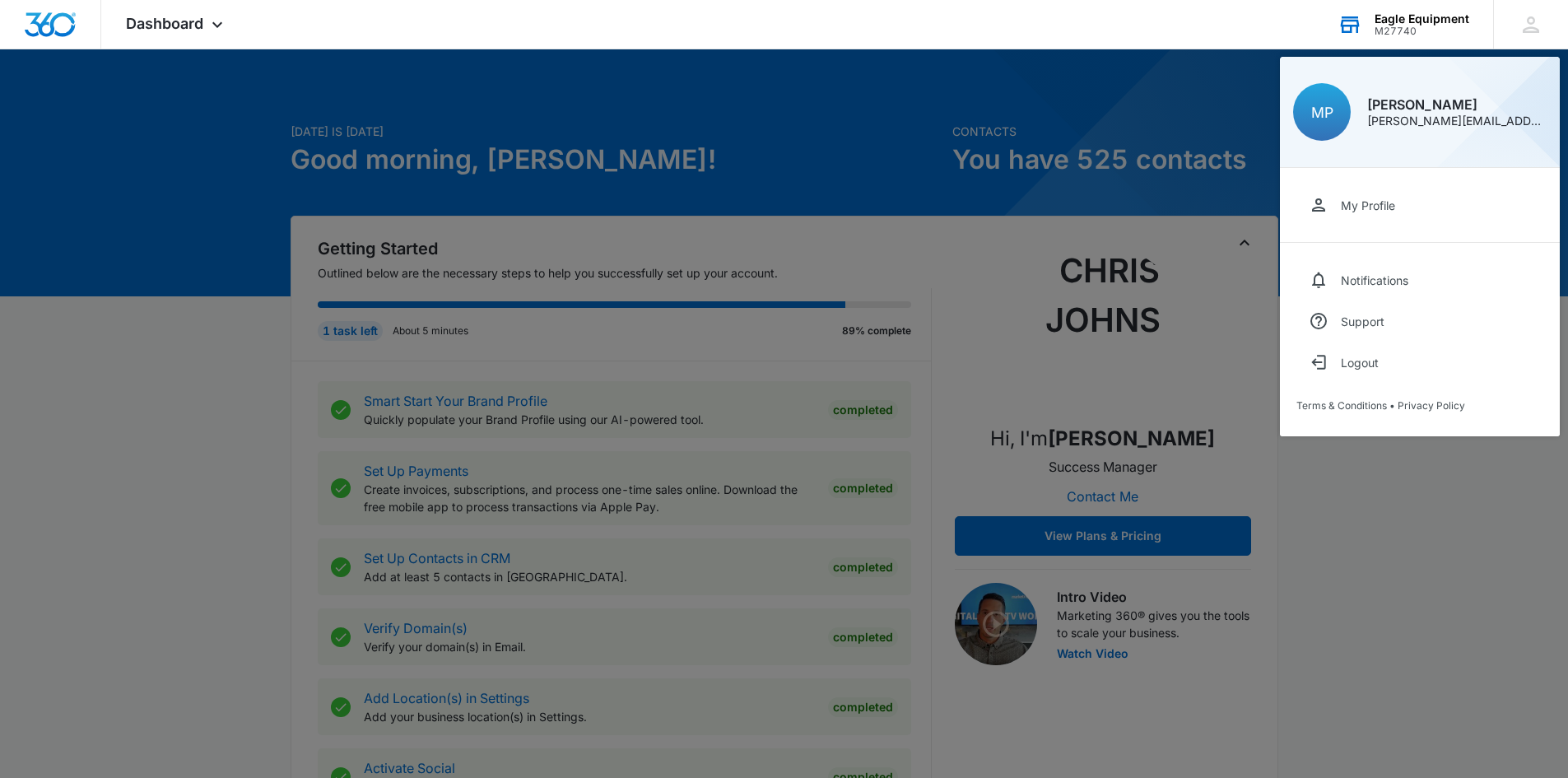
click at [1368, 28] on div "Eagle Equipment M27740 Your Accounts View All" at bounding box center [1403, 24] width 180 height 48
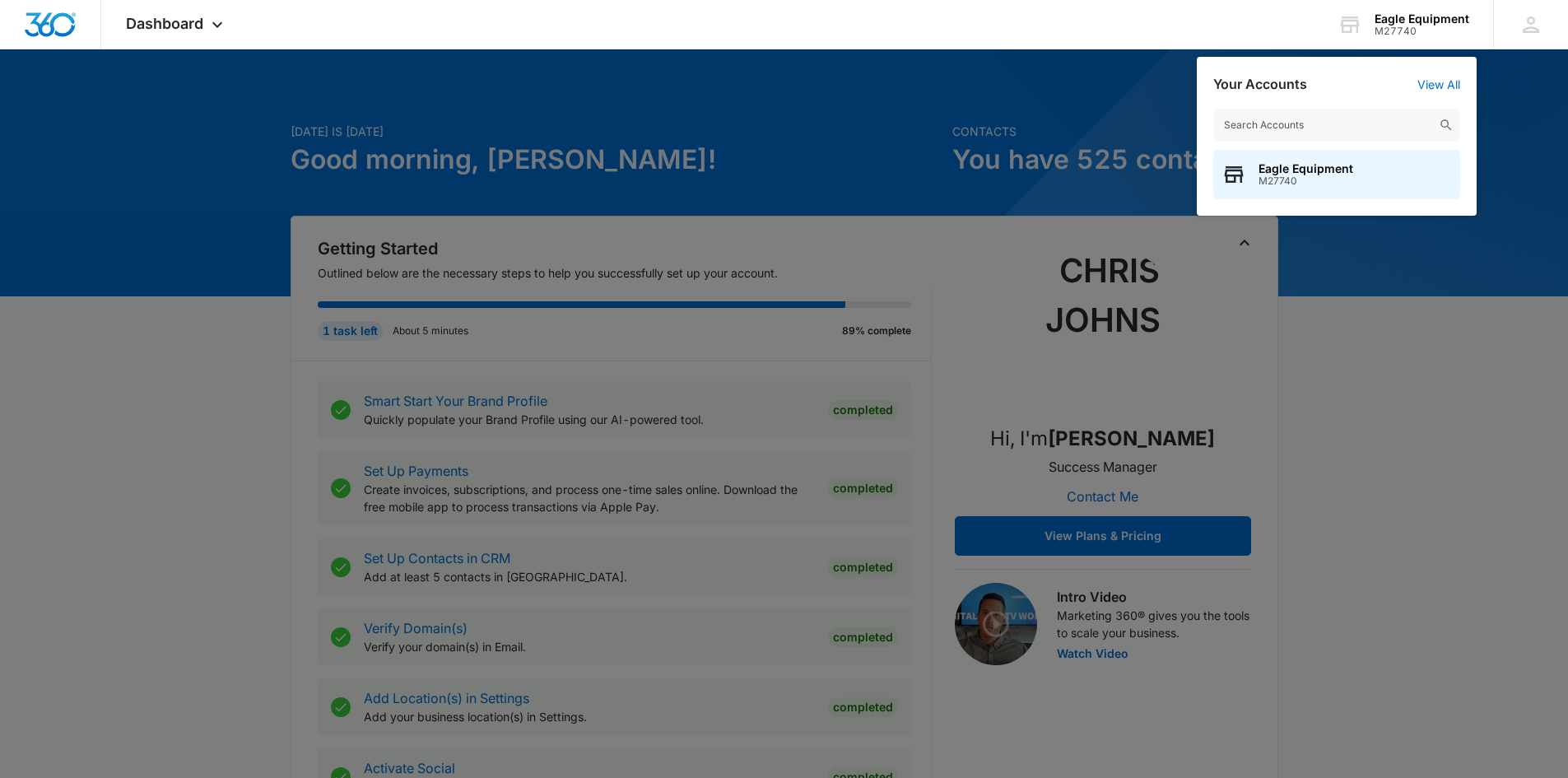
click at [1140, 30] on div "Dashboard Apps Reputation Forms CRM Email Social Payments POS Content Ads Intel…" at bounding box center [784, 24] width 1568 height 49
click at [218, 214] on div at bounding box center [784, 389] width 1568 height 778
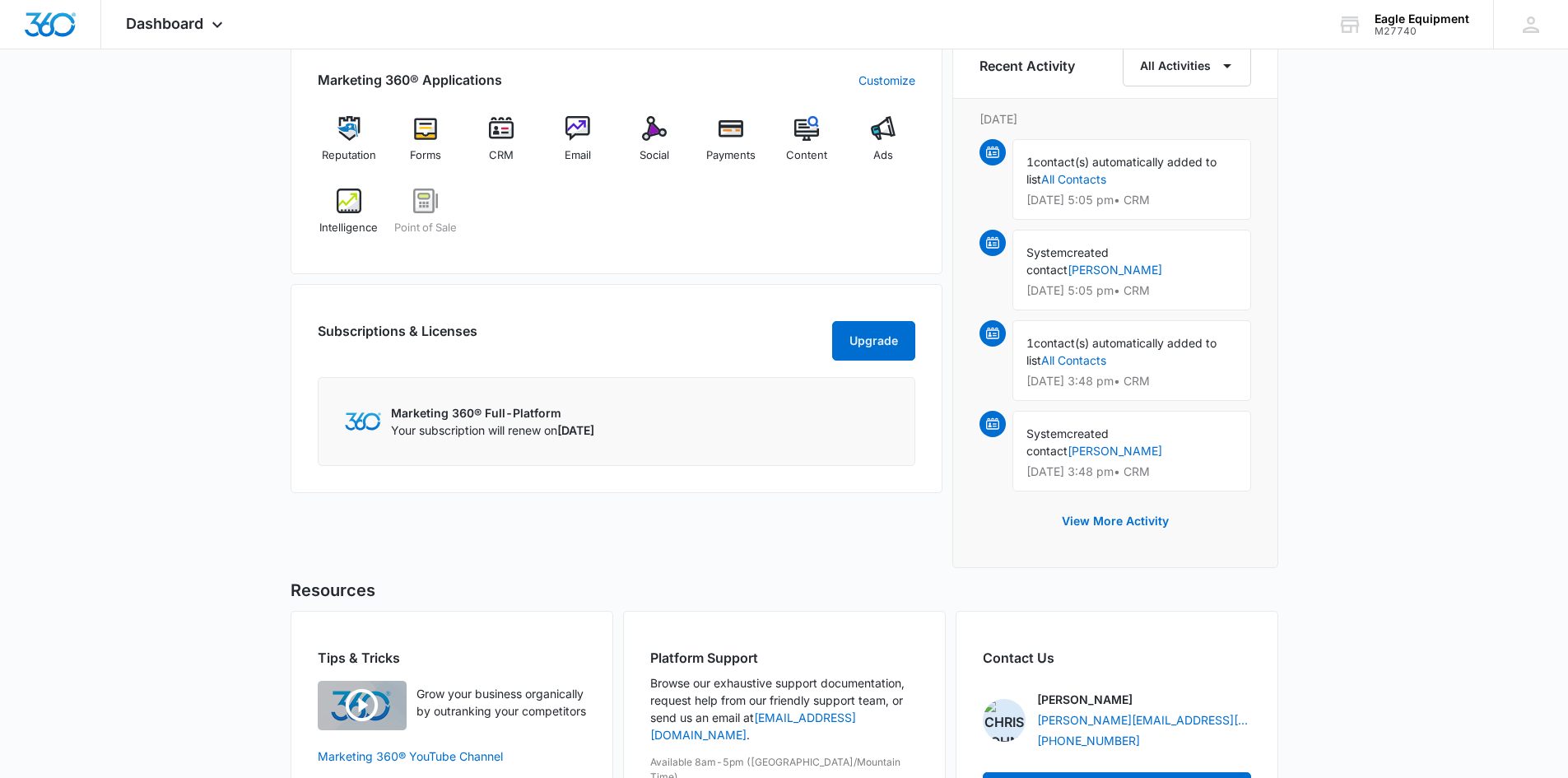
scroll to position [1045, 0]
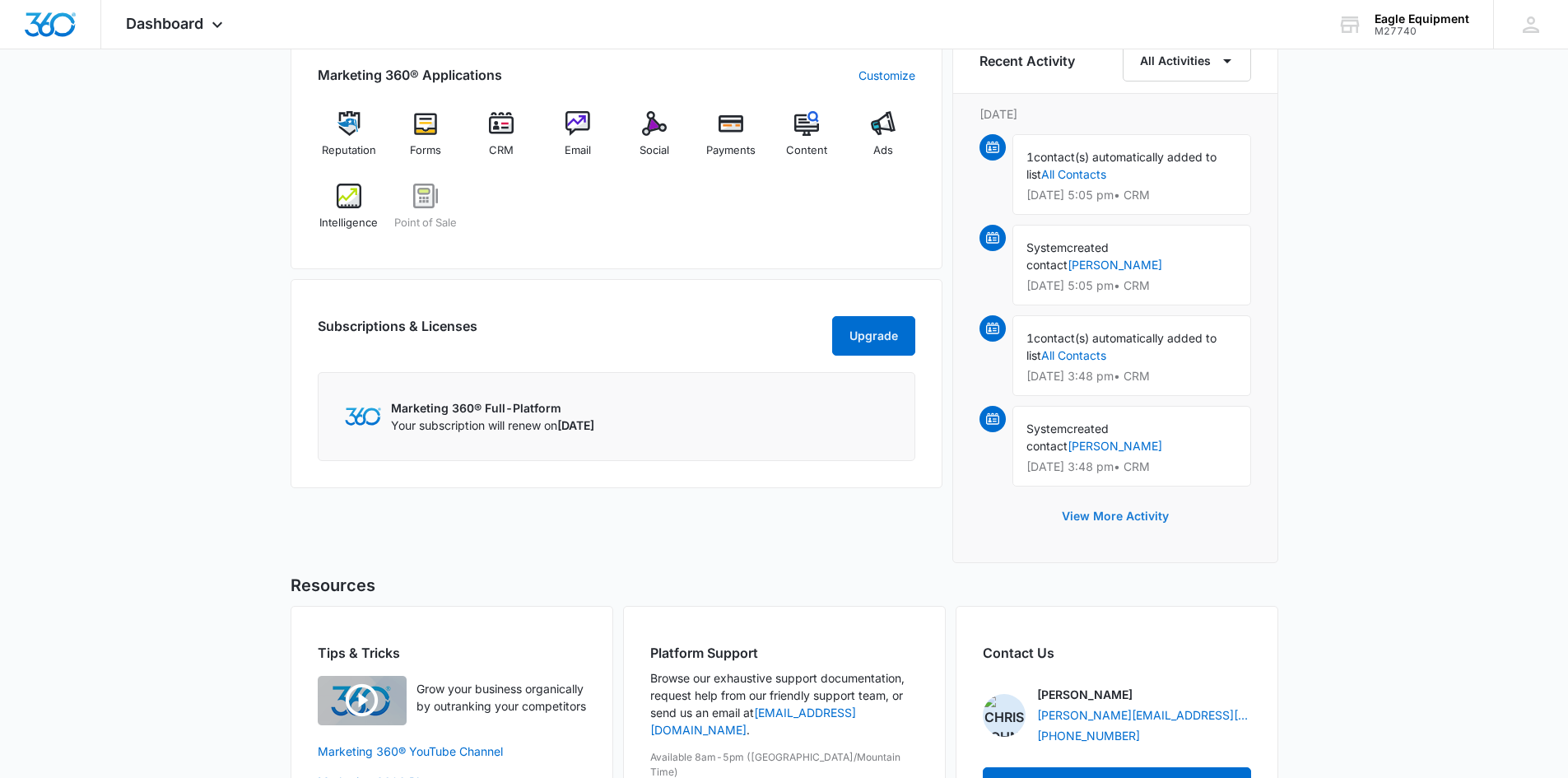
click at [1162, 504] on button "View More Activity" at bounding box center [1115, 515] width 140 height 39
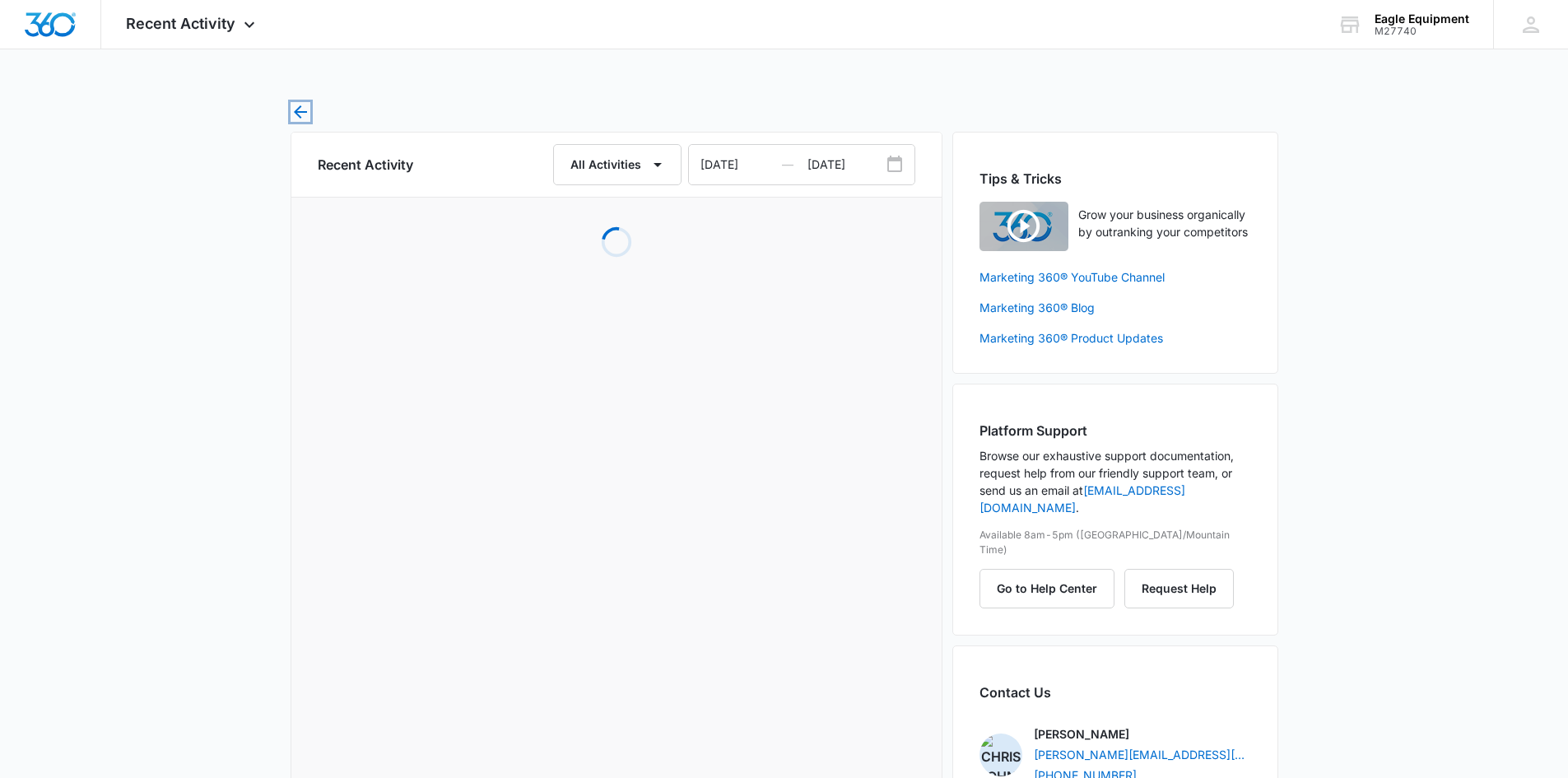
click at [303, 116] on icon "button" at bounding box center [301, 112] width 20 height 20
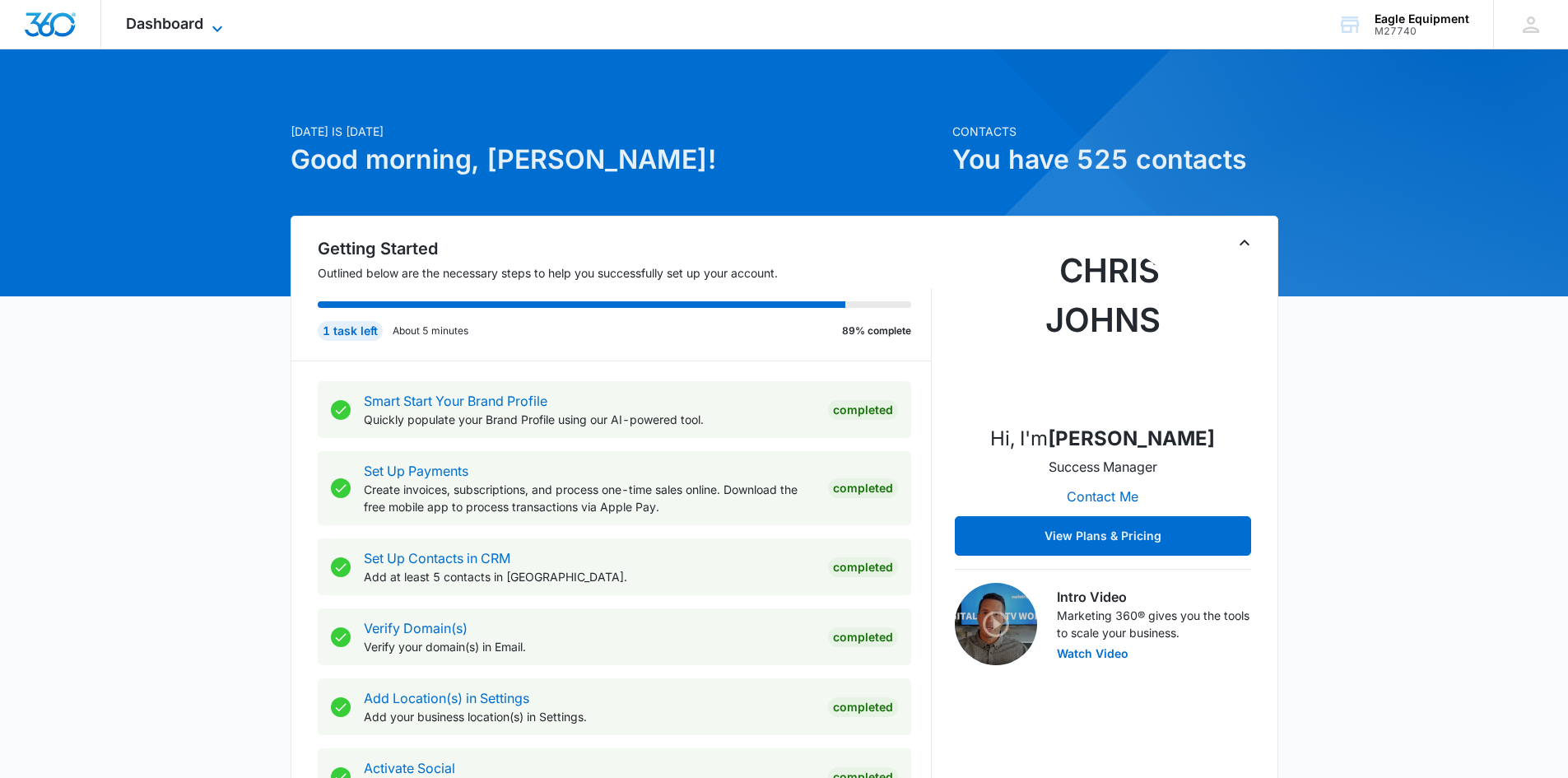
click at [157, 25] on span "Dashboard" at bounding box center [164, 23] width 78 height 18
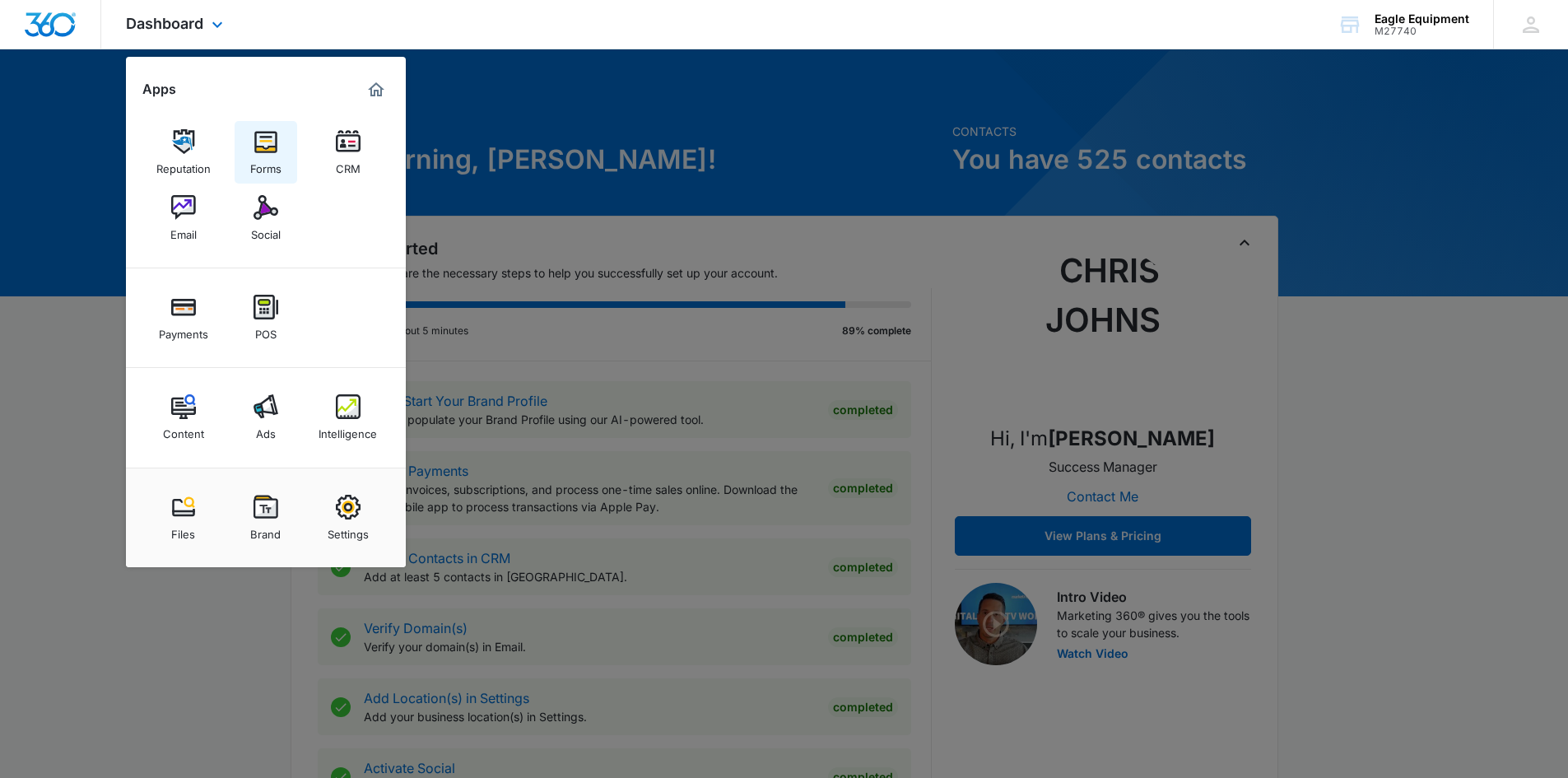
click at [271, 143] on img at bounding box center [266, 142] width 25 height 25
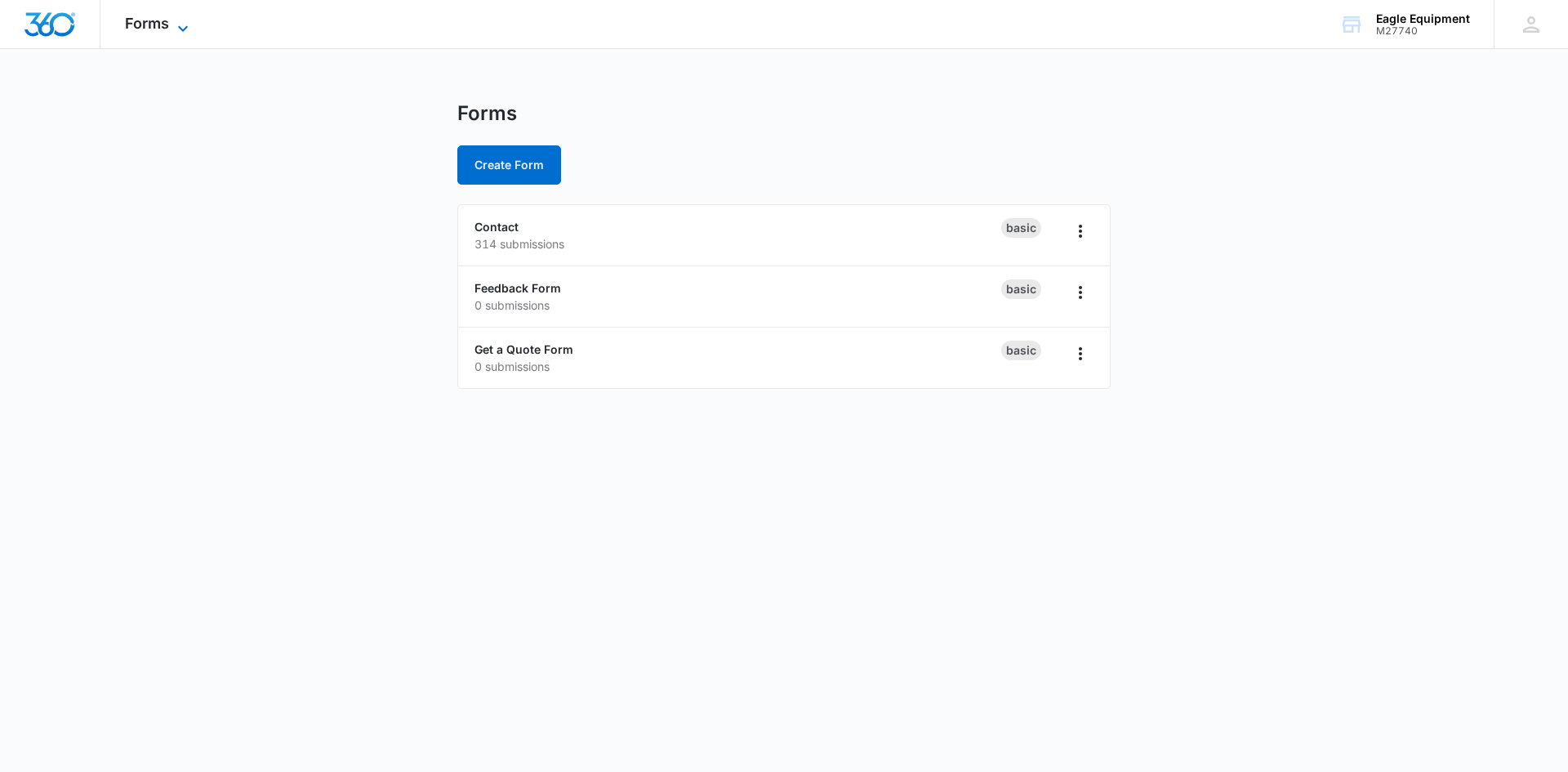
click at [157, 23] on span "Forms" at bounding box center [146, 23] width 44 height 17
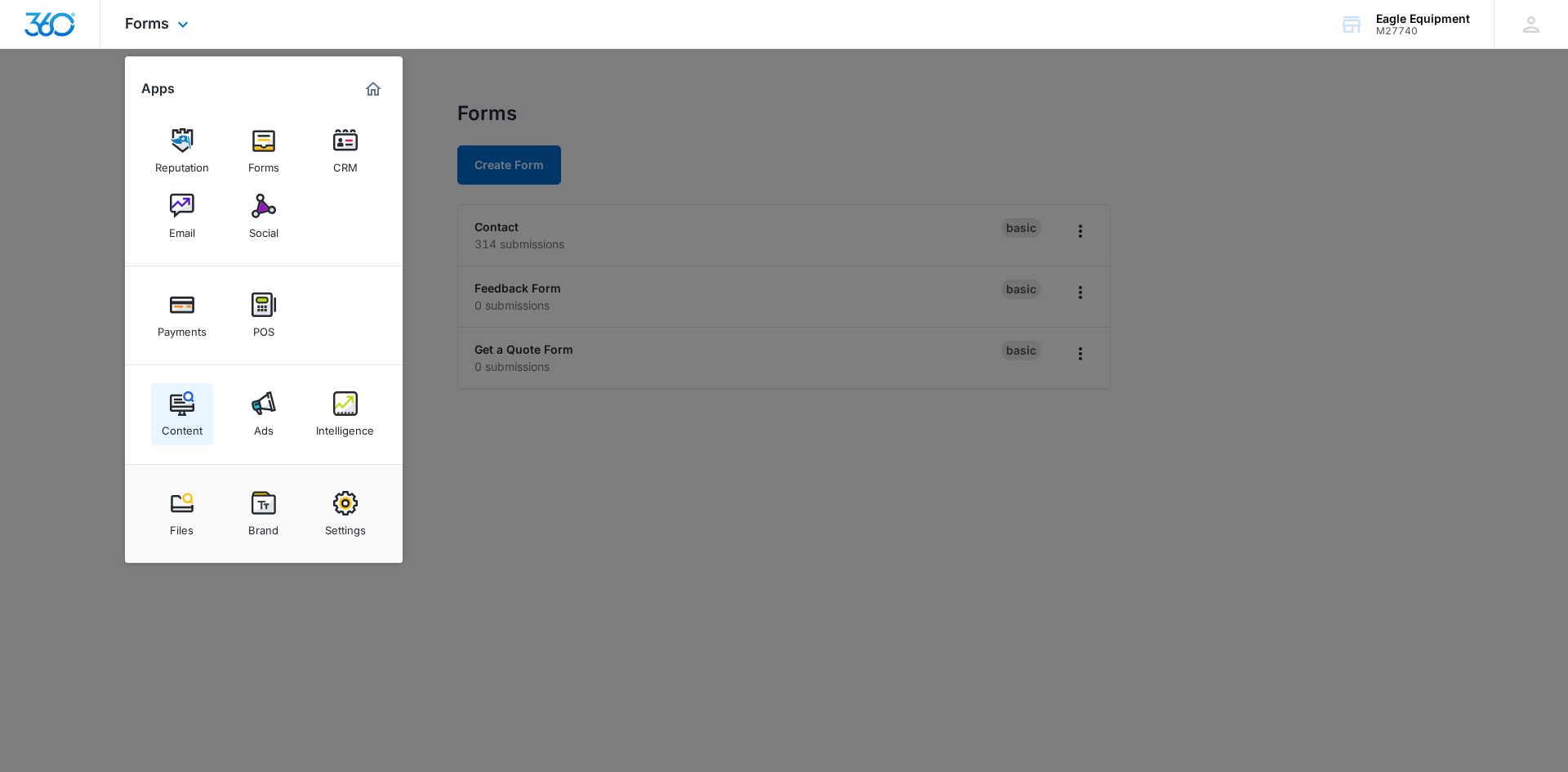
click at [176, 417] on div "Content" at bounding box center [181, 427] width 41 height 22
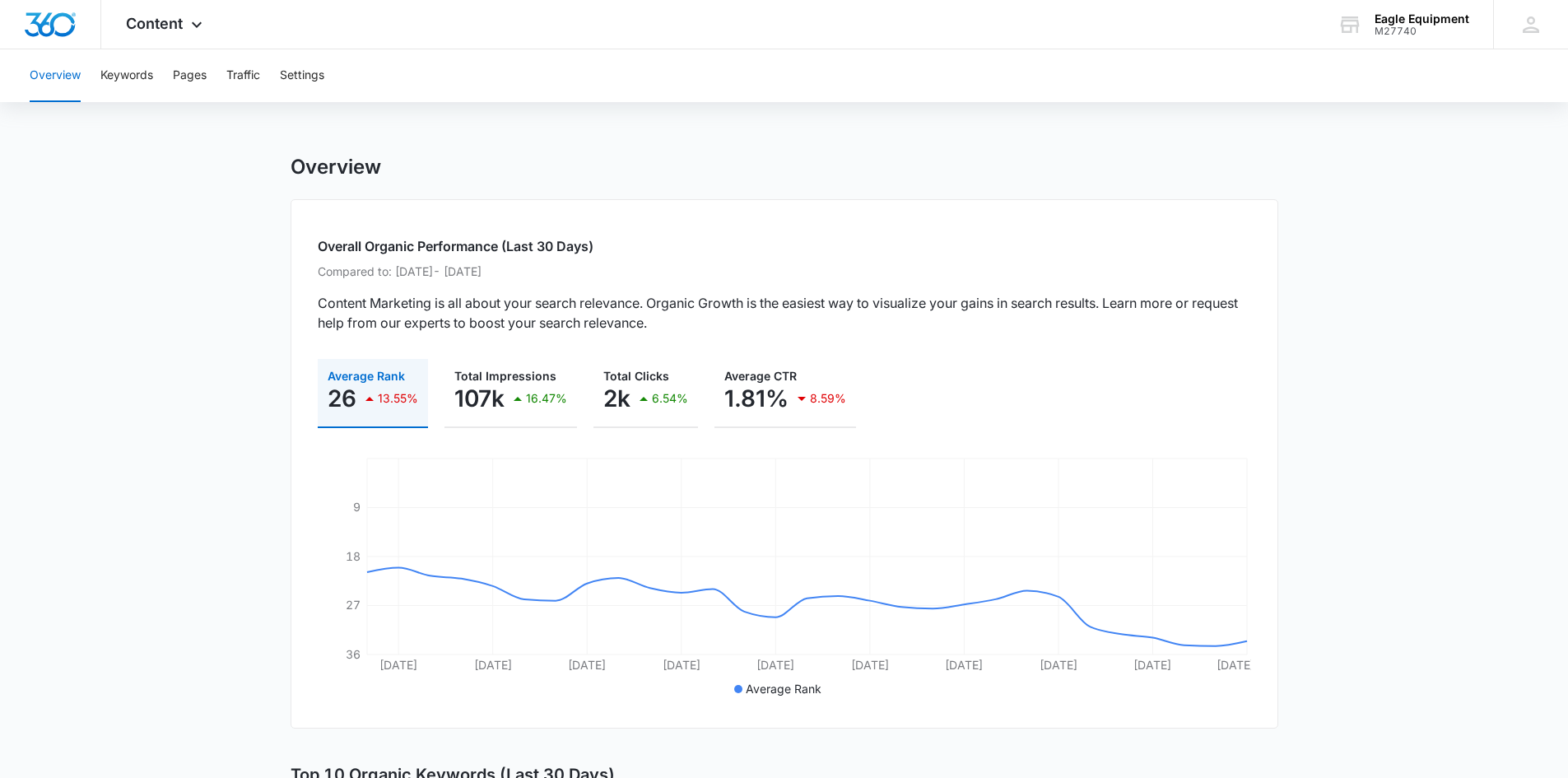
click at [69, 78] on button "Overview" at bounding box center [55, 75] width 51 height 53
click at [126, 82] on button "Keywords" at bounding box center [126, 75] width 53 height 53
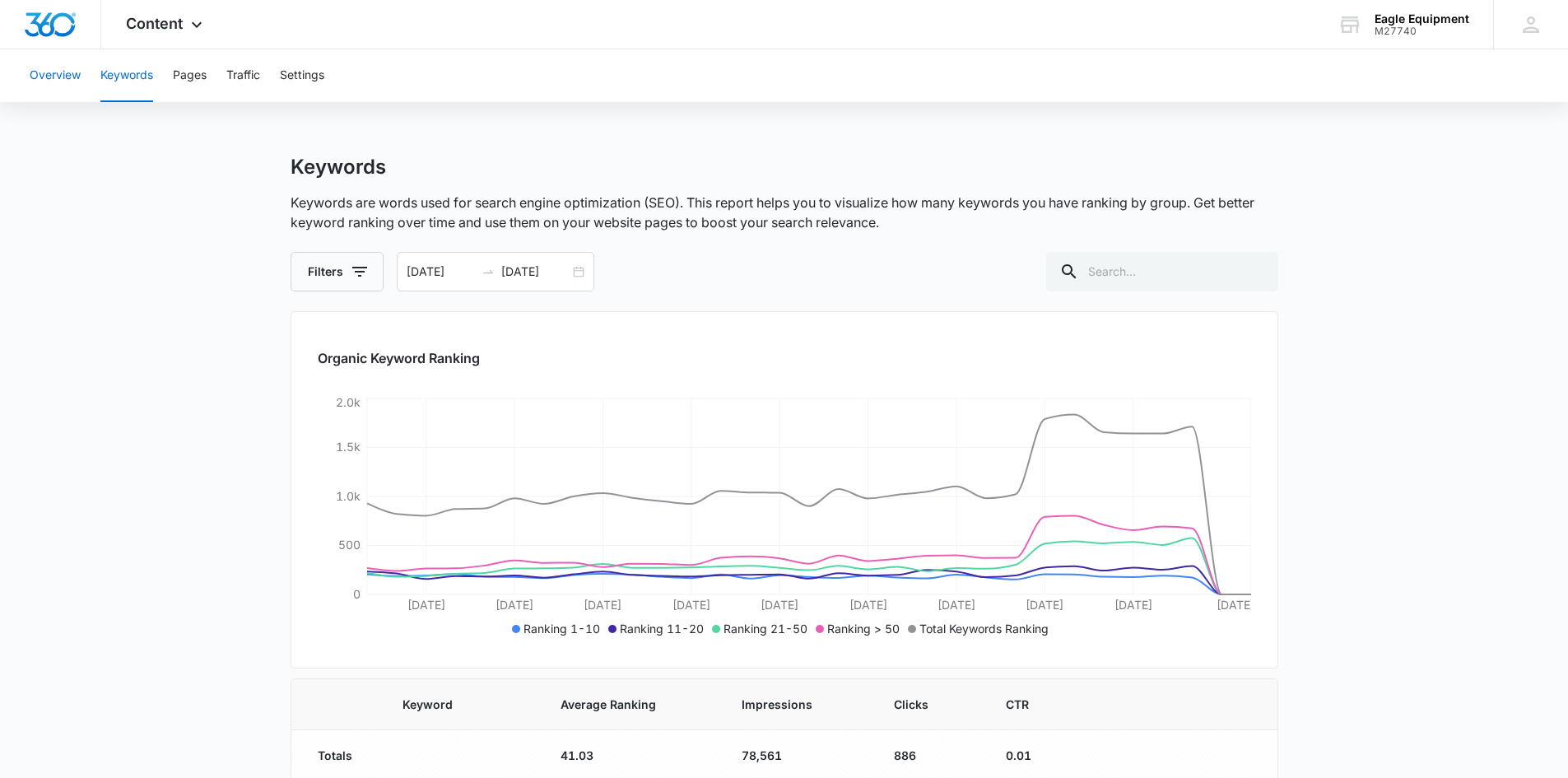
click at [50, 73] on button "Overview" at bounding box center [55, 75] width 51 height 53
